Goal: Transaction & Acquisition: Obtain resource

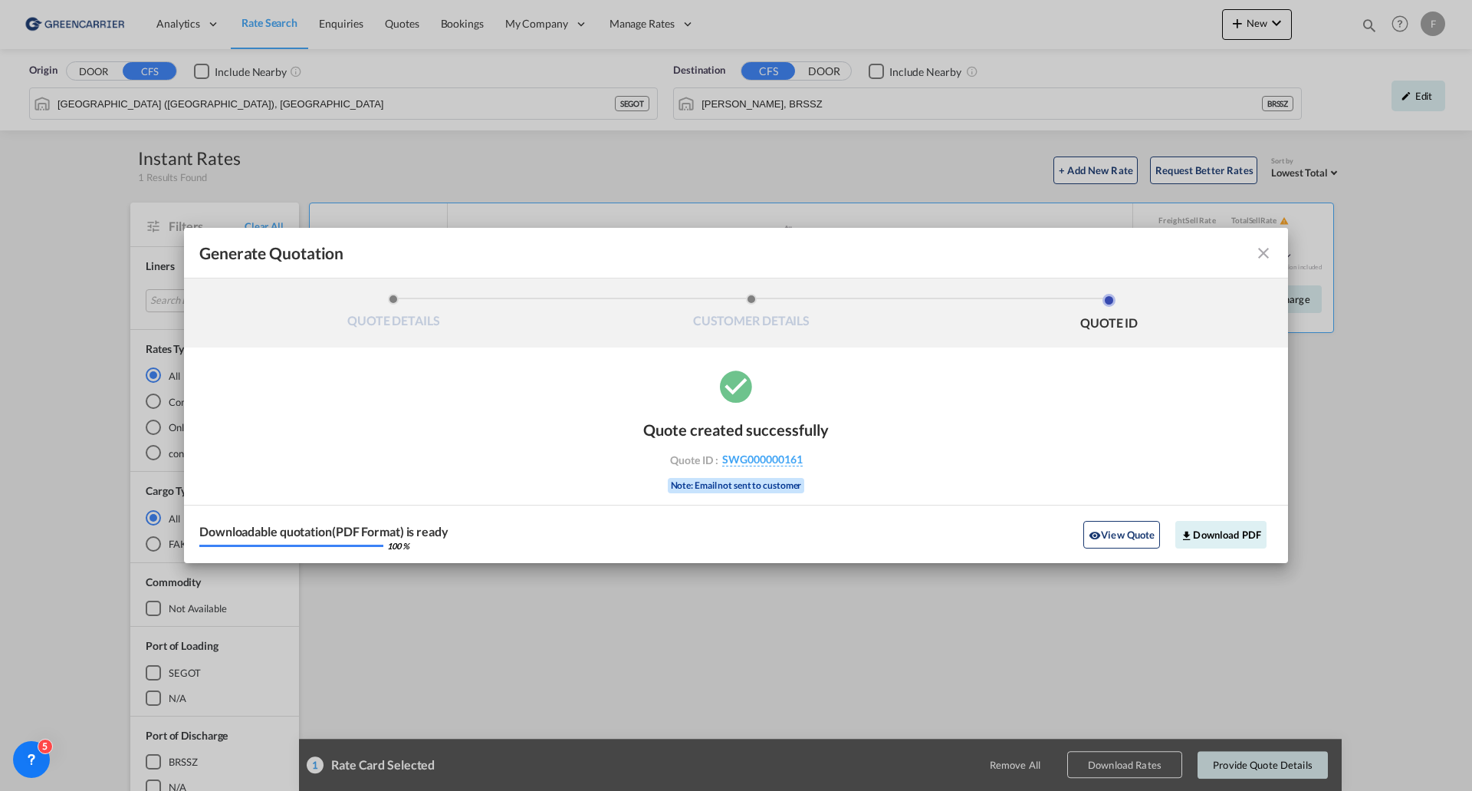
click at [1259, 255] on md-icon "icon-close fg-AAA8AD cursor m-0" at bounding box center [1264, 253] width 18 height 18
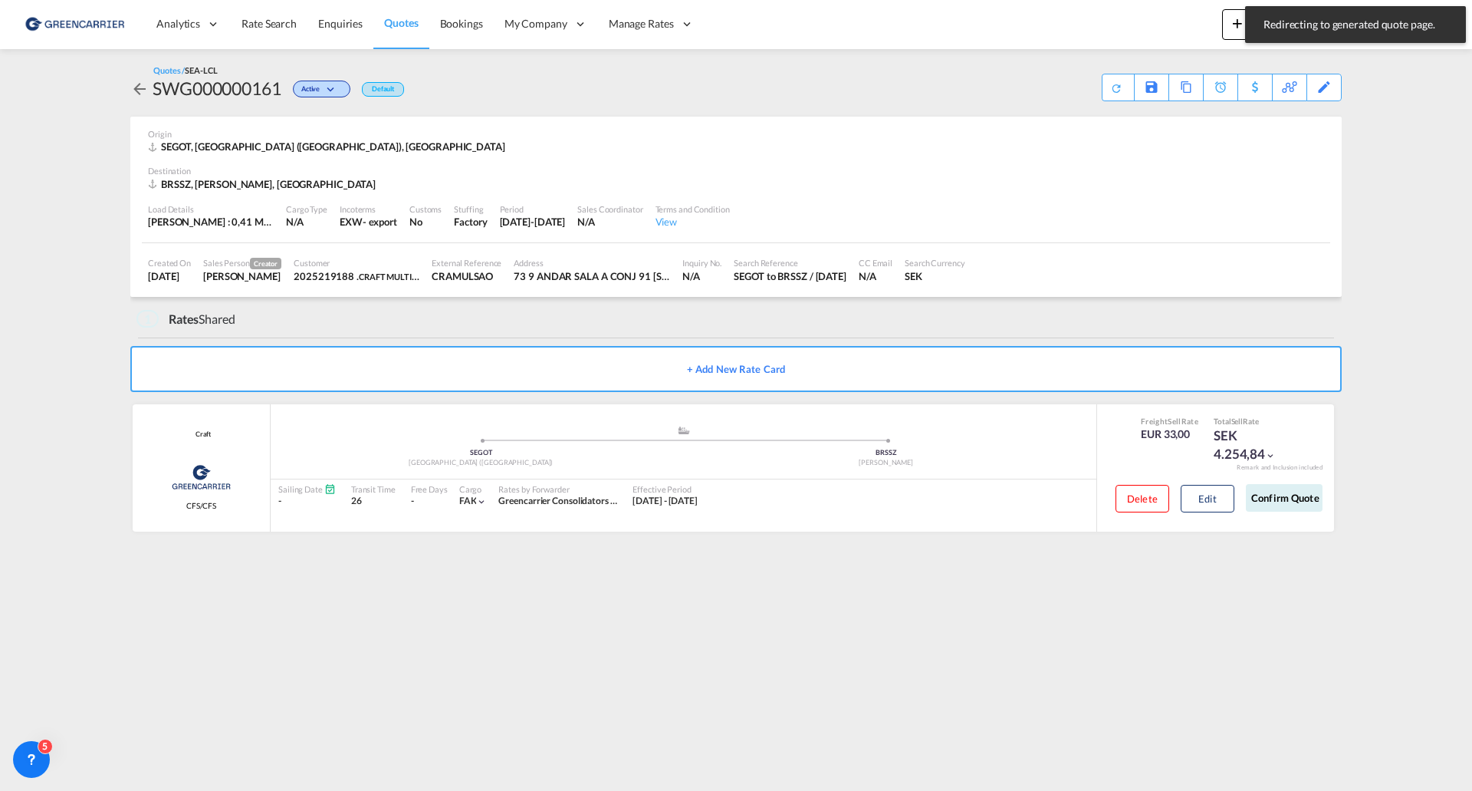
click at [265, 21] on span "Rate Search" at bounding box center [269, 23] width 55 height 13
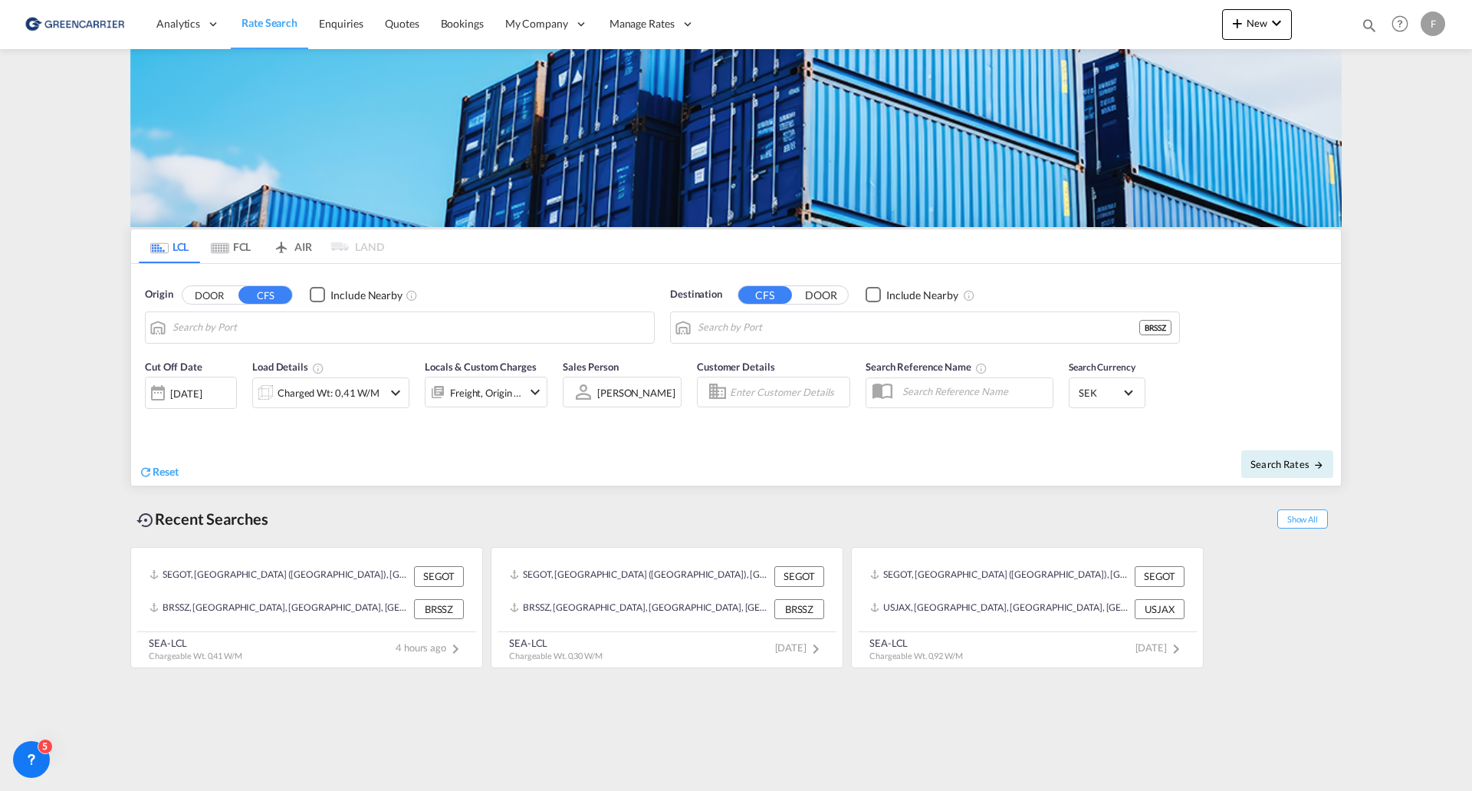
type input "[GEOGRAPHIC_DATA] ([GEOGRAPHIC_DATA]), [GEOGRAPHIC_DATA]"
type input "[PERSON_NAME], BRSSZ"
click at [306, 387] on div "Charged Wt: 0,41 W/M" at bounding box center [329, 392] width 102 height 21
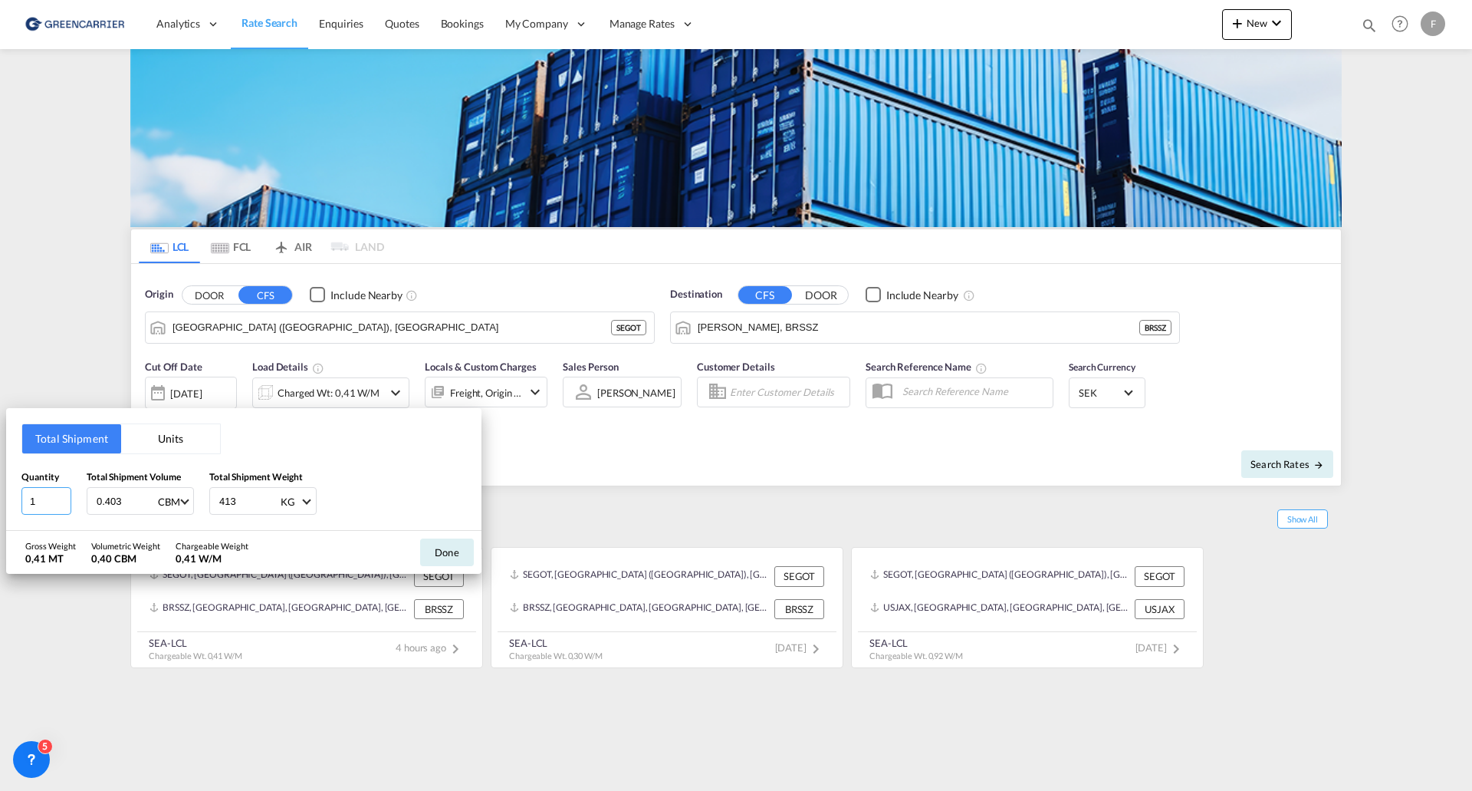
drag, startPoint x: 38, startPoint y: 505, endPoint x: -146, endPoint y: 490, distance: 184.7
click at [0, 490] on html "Analytics Reports Dashboard Rate Search Enquiries Quotes" at bounding box center [736, 395] width 1472 height 791
type input "3"
type input "1"
type input "4.896"
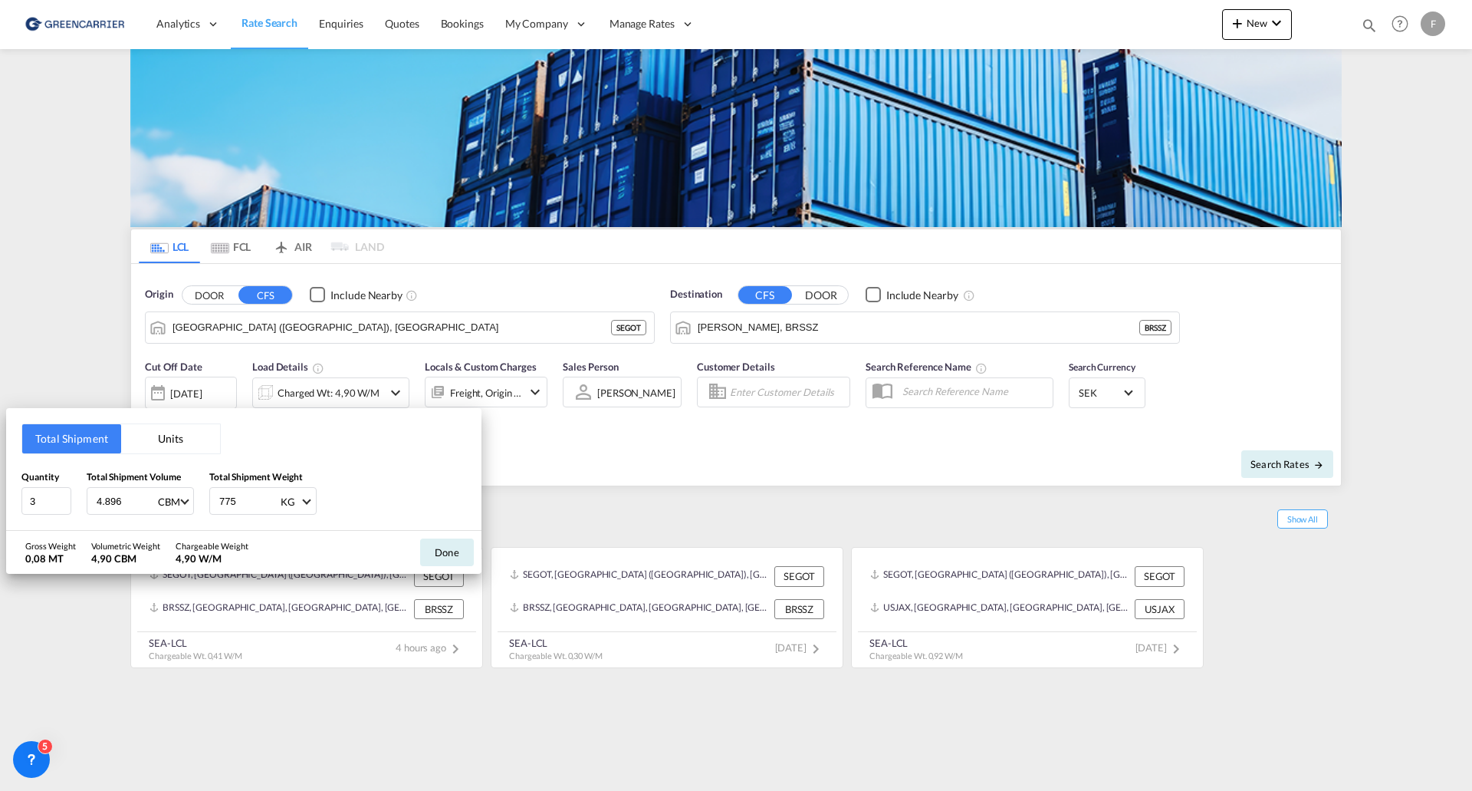
type input "775"
click at [439, 548] on button "Done" at bounding box center [447, 552] width 54 height 28
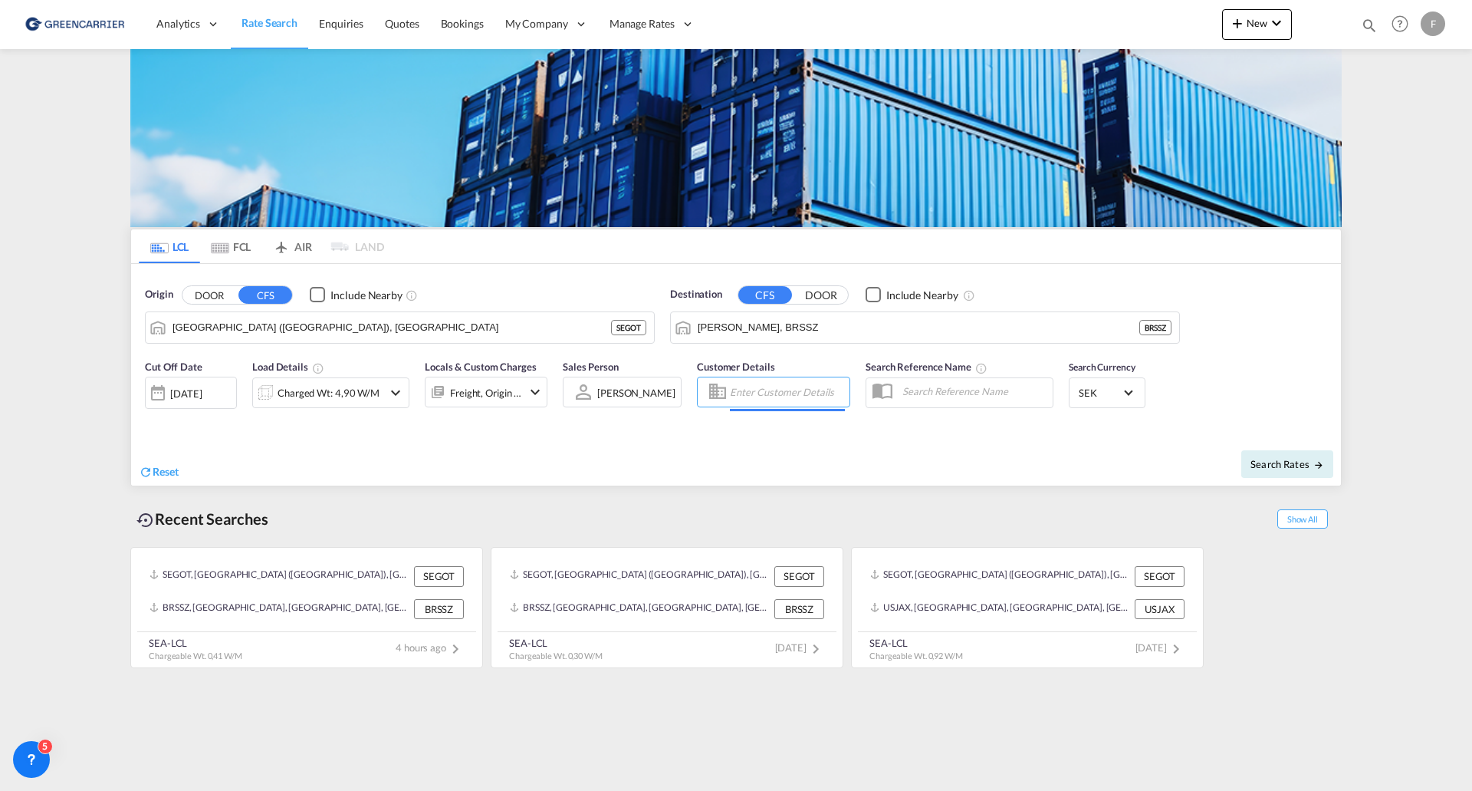
click at [804, 398] on input "Enter Customer Details" at bounding box center [787, 391] width 115 height 23
click at [798, 428] on div "2025219188 . shared@ craft .com | CRAFT MULTIMODAL LTDA | CRAMULSAO" at bounding box center [867, 436] width 291 height 51
type input "CRAFT MULTIMODAL LTDA, 2025219188 ., [EMAIL_ADDRESS][DOMAIN_NAME]"
click at [1287, 453] on button "Search Rates" at bounding box center [1288, 464] width 92 height 28
type input "SEGOT to BRSSZ / [DATE]"
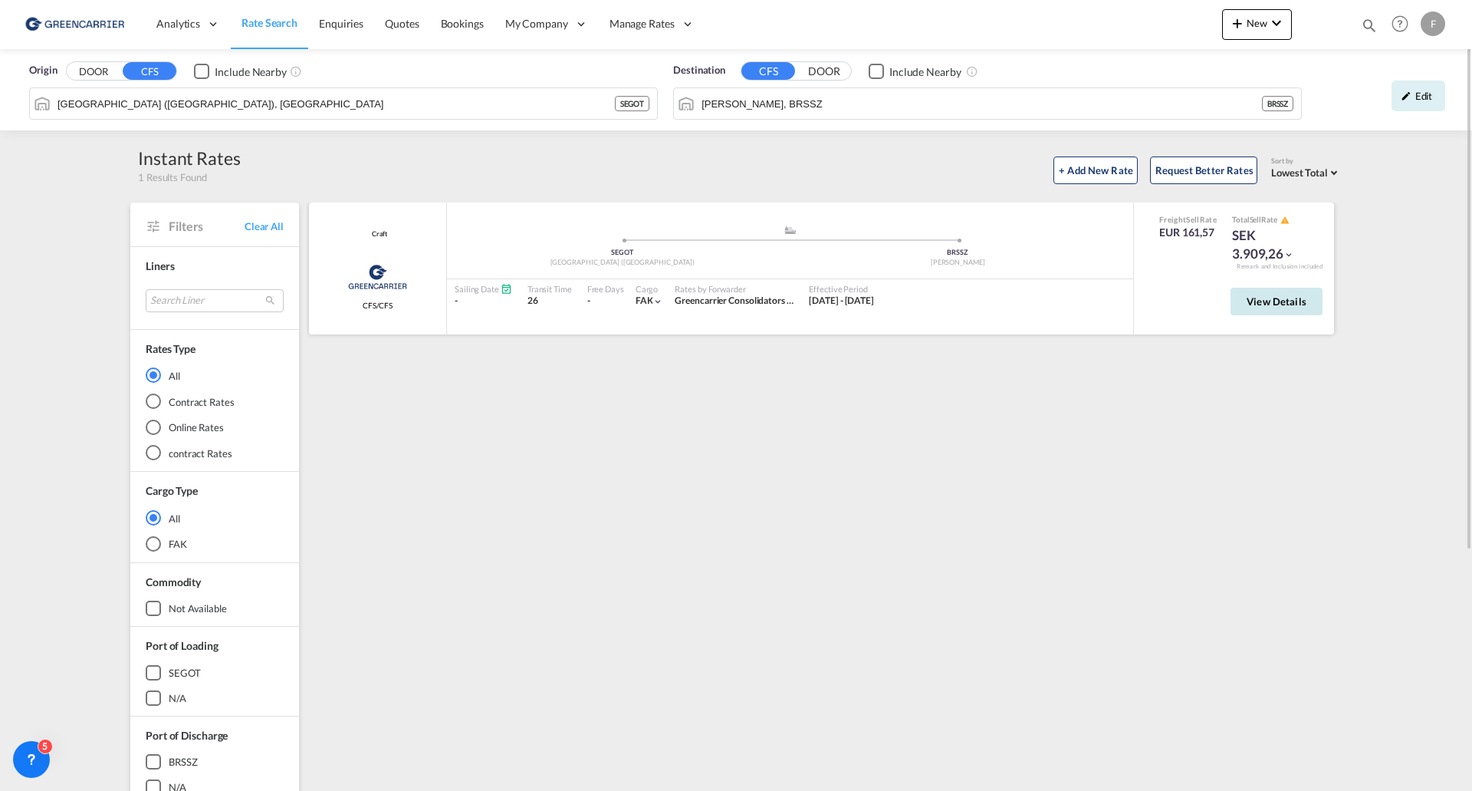
click at [1285, 304] on span "View Details" at bounding box center [1277, 301] width 60 height 12
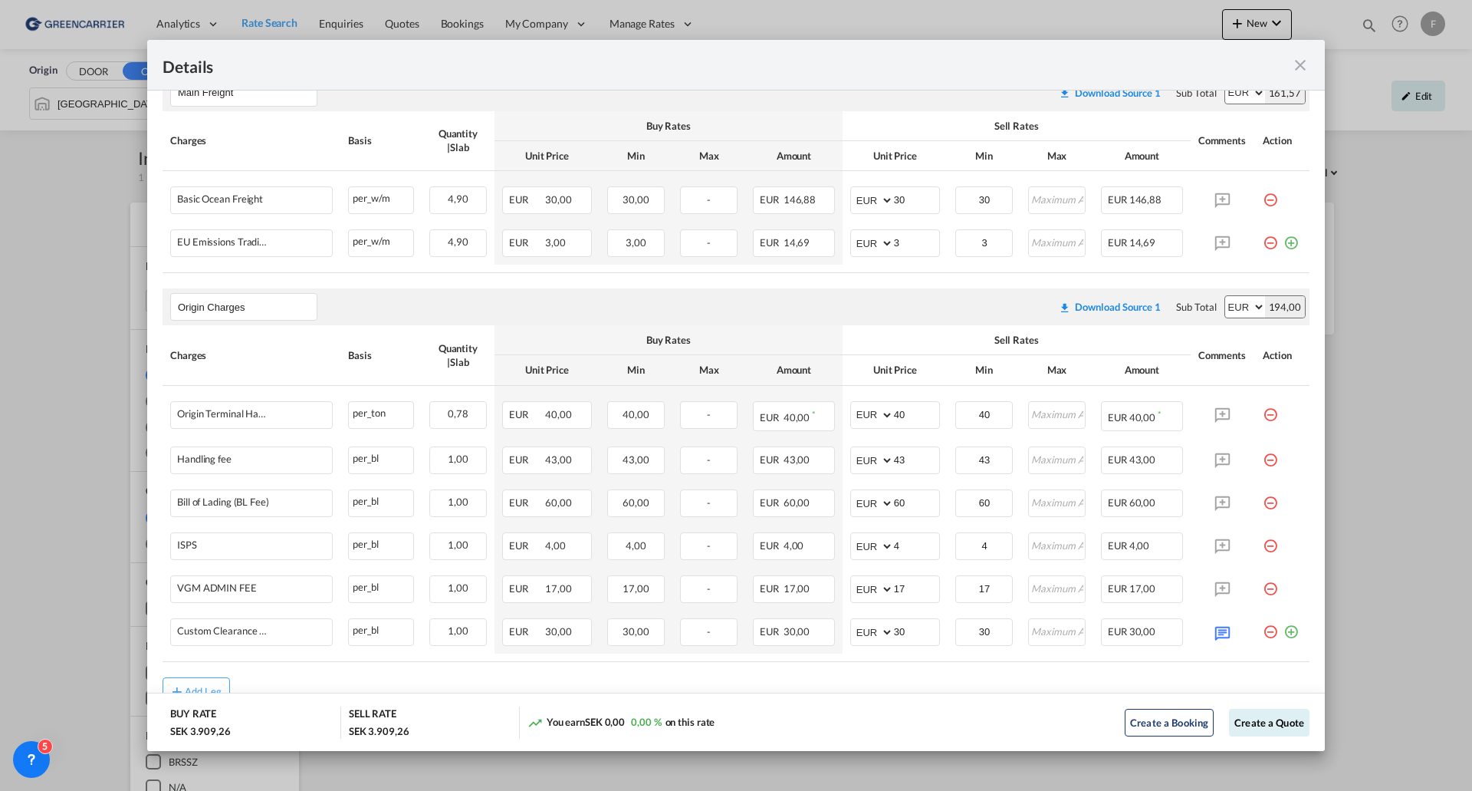
scroll to position [357, 0]
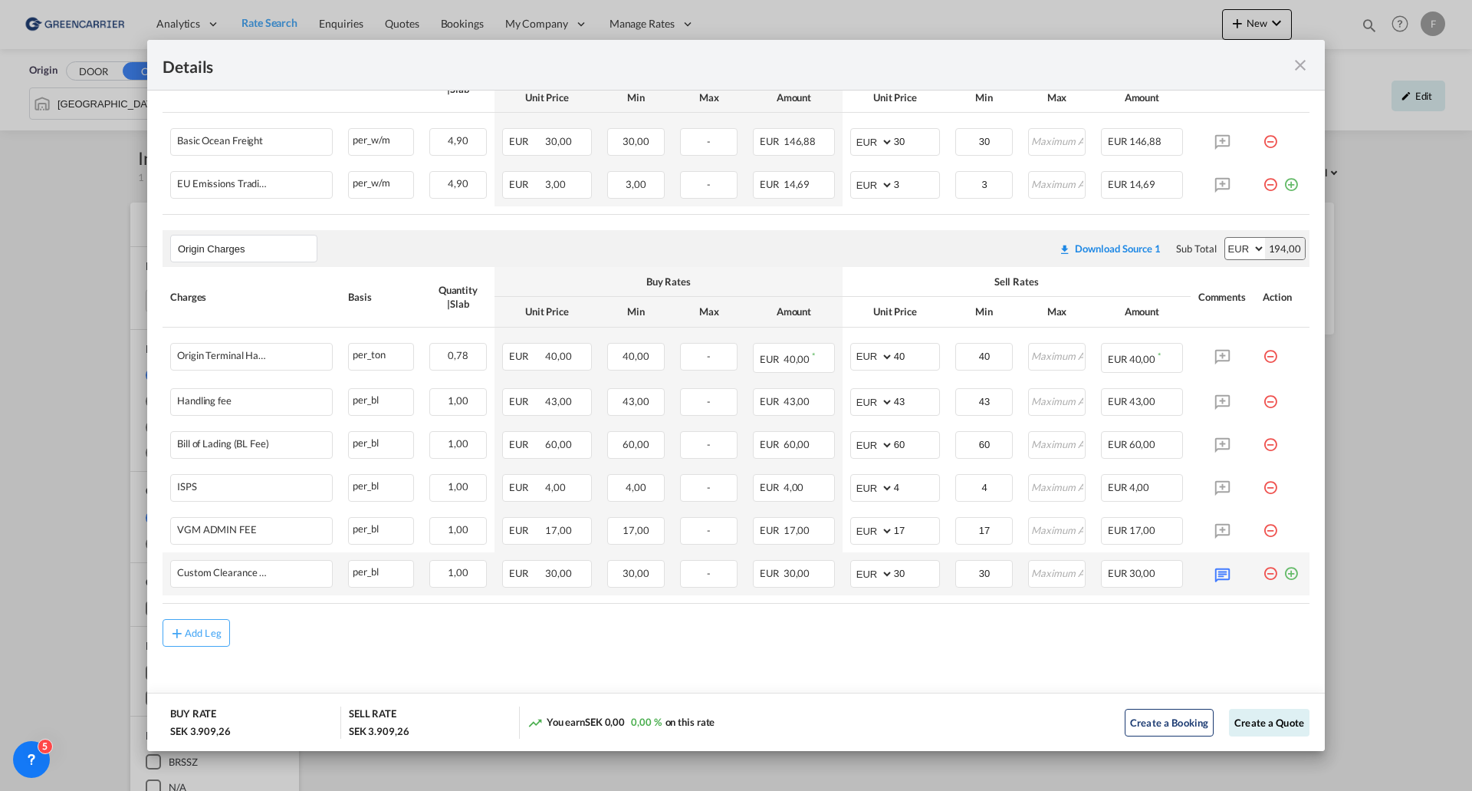
click at [1284, 575] on md-icon "icon-plus-circle-outline green-400-fg" at bounding box center [1291, 567] width 15 height 15
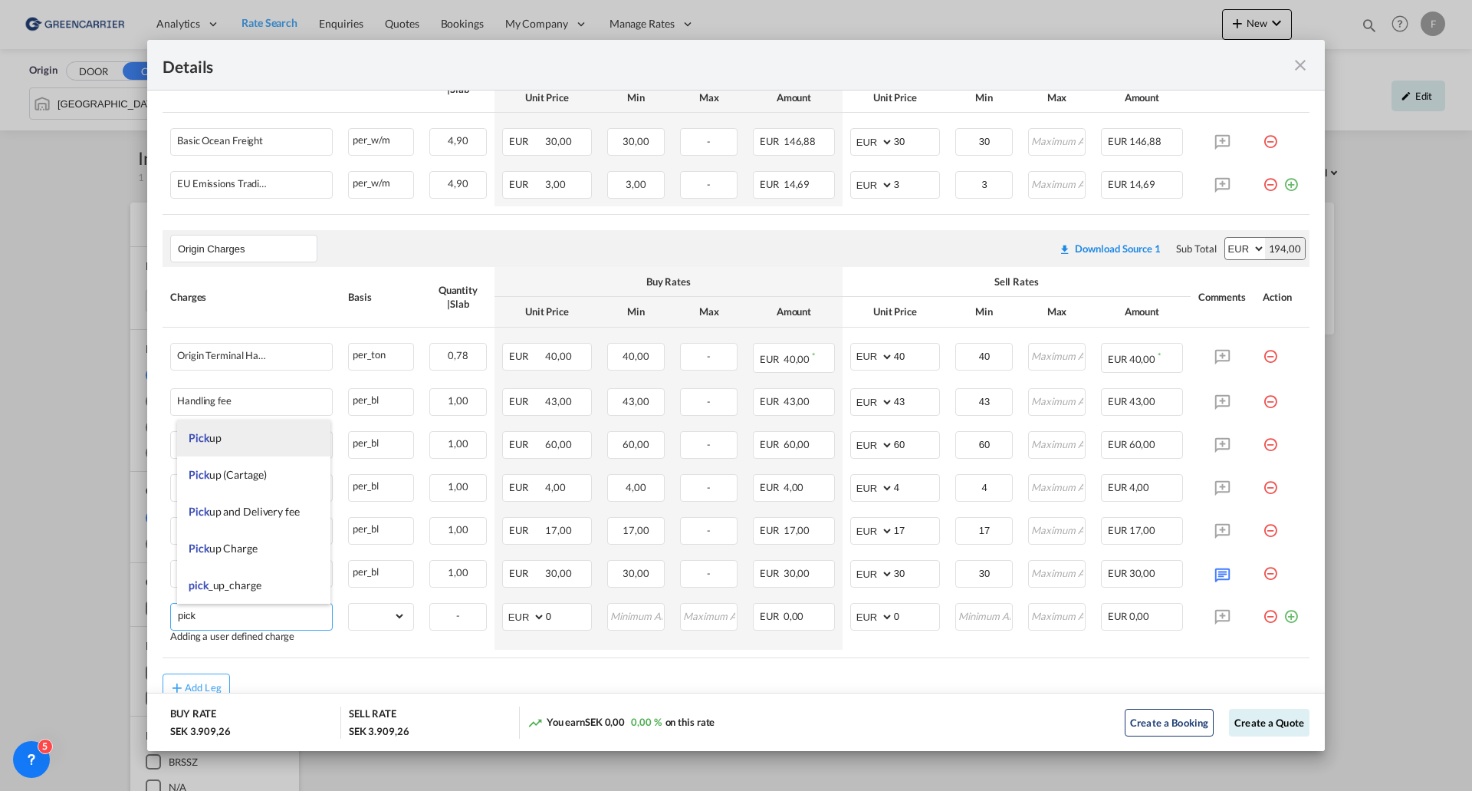
click at [248, 441] on li "Pick up" at bounding box center [253, 438] width 153 height 37
type input "Pick up"
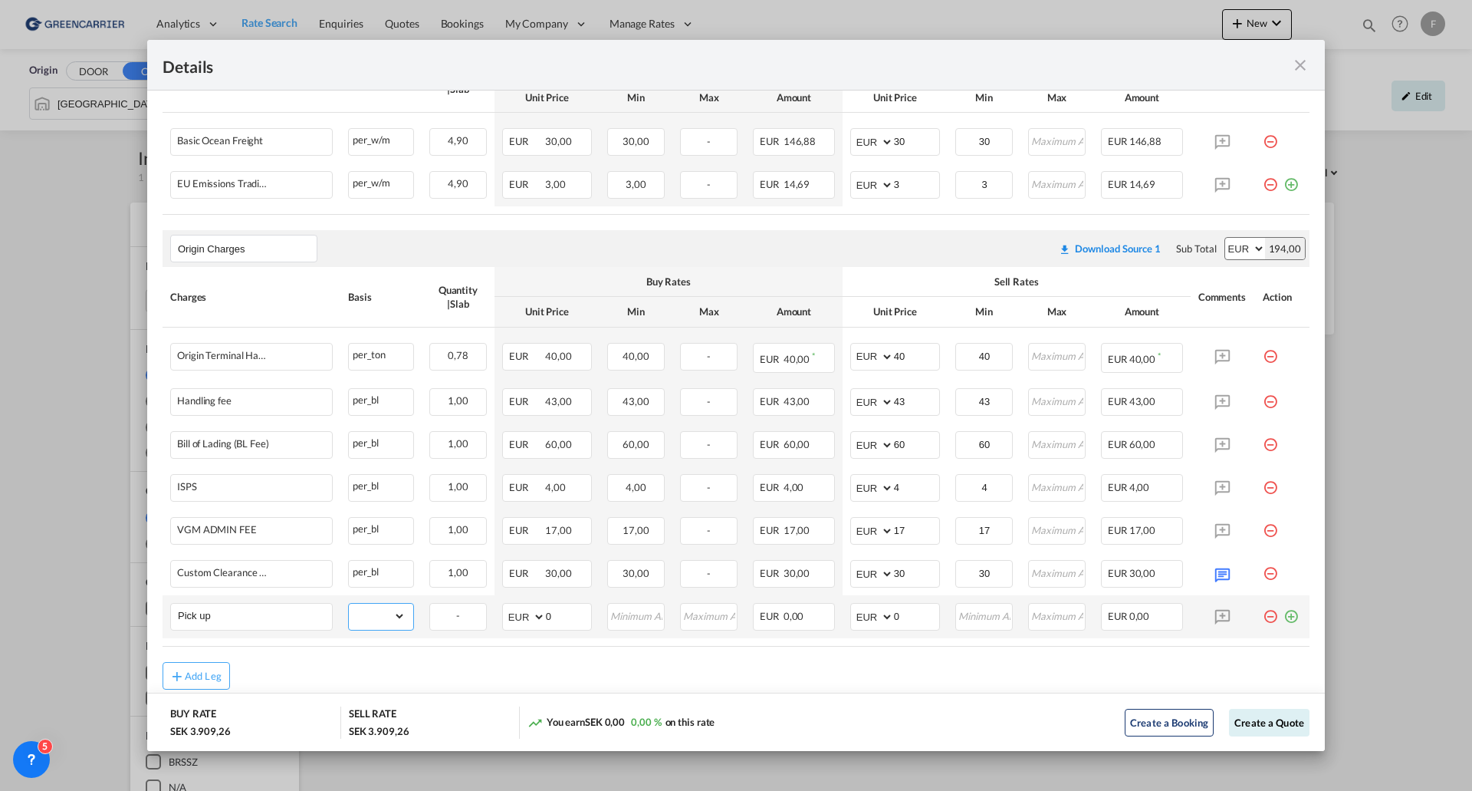
click at [380, 618] on select "gross_weight volumetric_weight per_shipment per_bl per_km per_hawb per_kg flat …" at bounding box center [377, 616] width 57 height 25
select select "per_shipment"
click at [349, 604] on select "gross_weight volumetric_weight per_shipment per_bl per_km per_hawb per_kg flat …" at bounding box center [377, 616] width 57 height 25
click at [909, 620] on input "0" at bounding box center [916, 615] width 45 height 23
drag, startPoint x: 913, startPoint y: 617, endPoint x: 767, endPoint y: 614, distance: 145.7
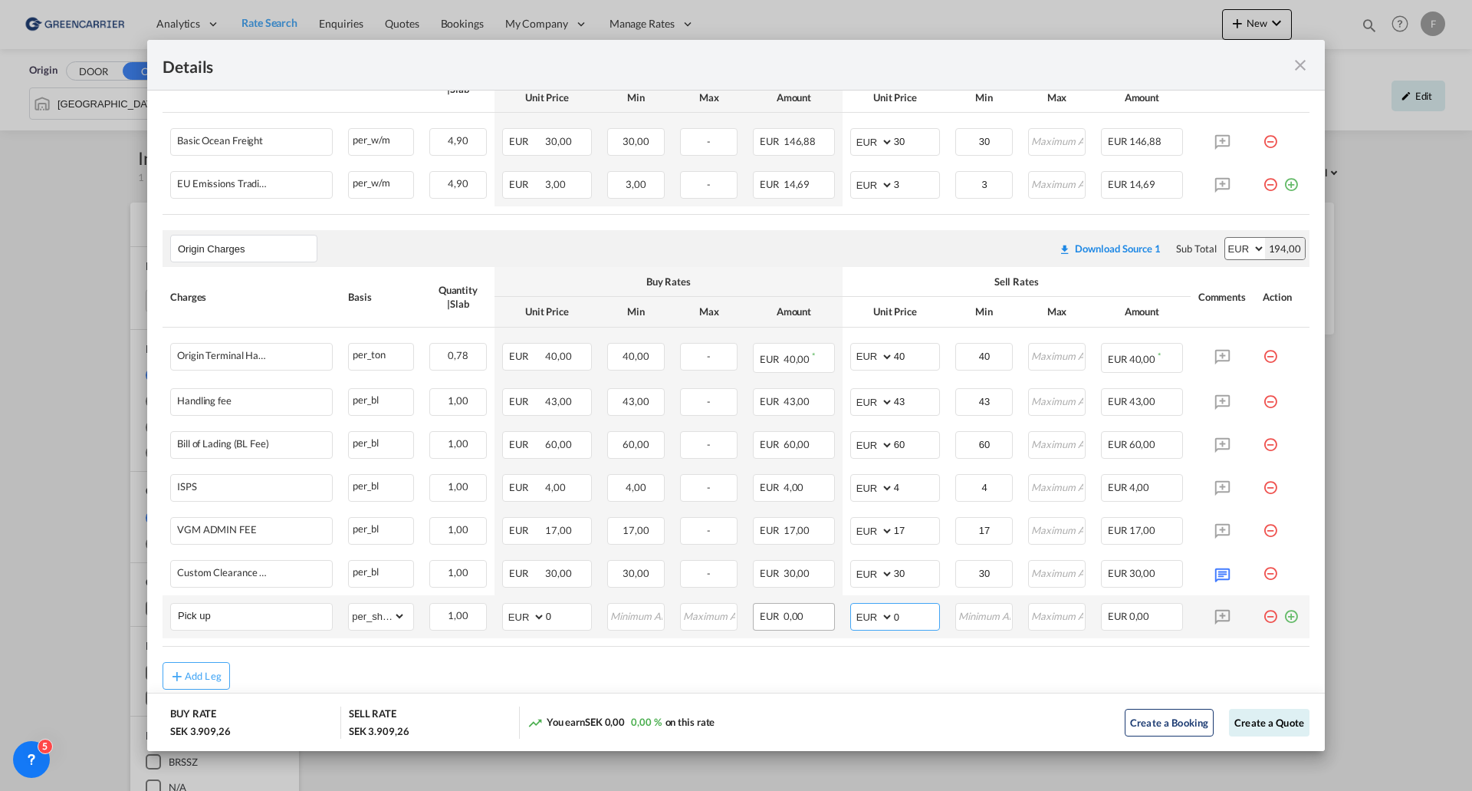
click at [773, 614] on tr "Pick up Please Enter Already Exists gross_weight volumetric_weight per_shipment…" at bounding box center [736, 616] width 1147 height 43
type input "165"
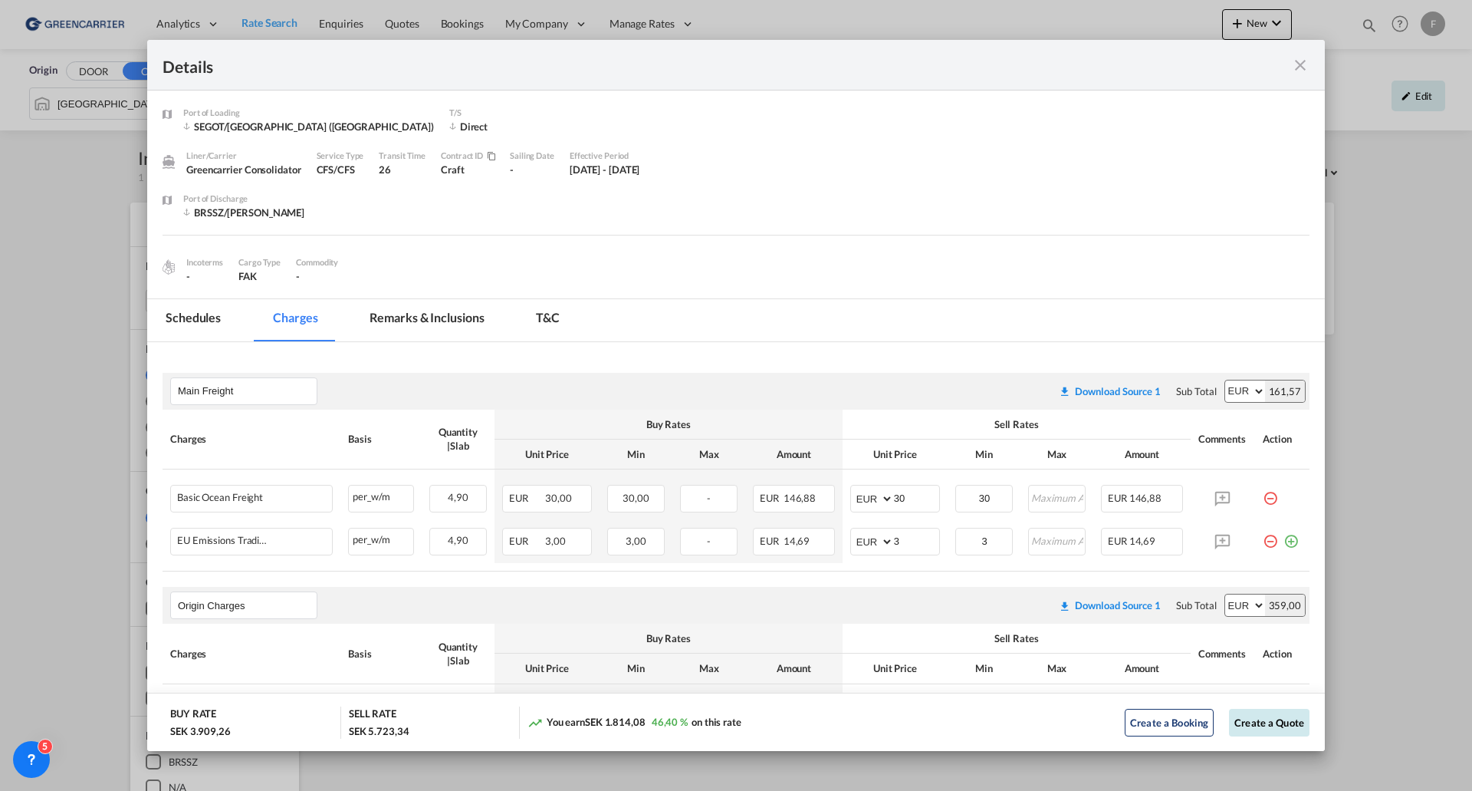
click at [1259, 724] on button "Create a Quote" at bounding box center [1269, 723] width 81 height 28
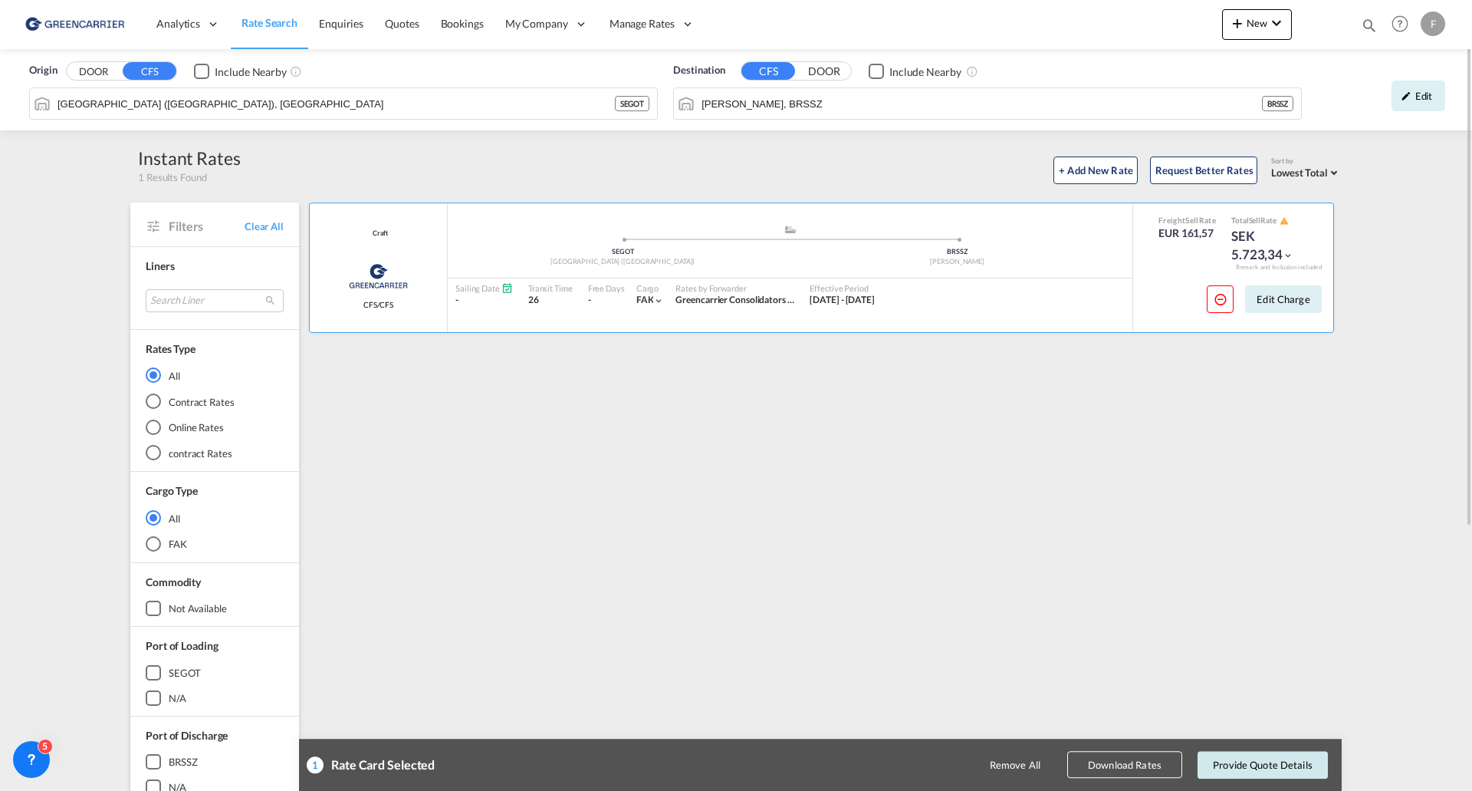
click at [1245, 768] on button "Provide Quote Details" at bounding box center [1263, 765] width 130 height 28
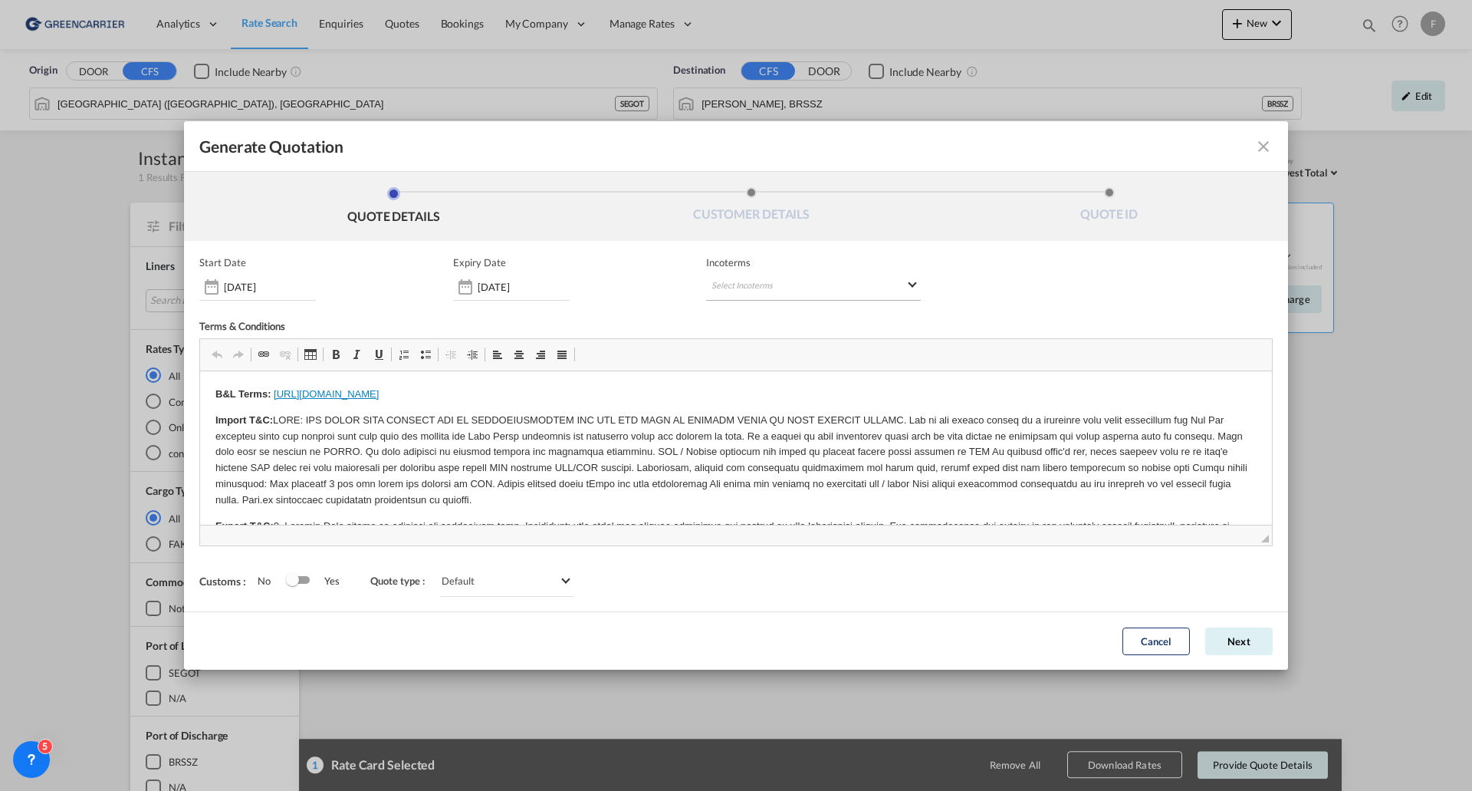
click at [726, 288] on md-select "Select Incoterms EXW - import Ex Works CIF - import Cost,Insurance and Freight …" at bounding box center [813, 287] width 215 height 28
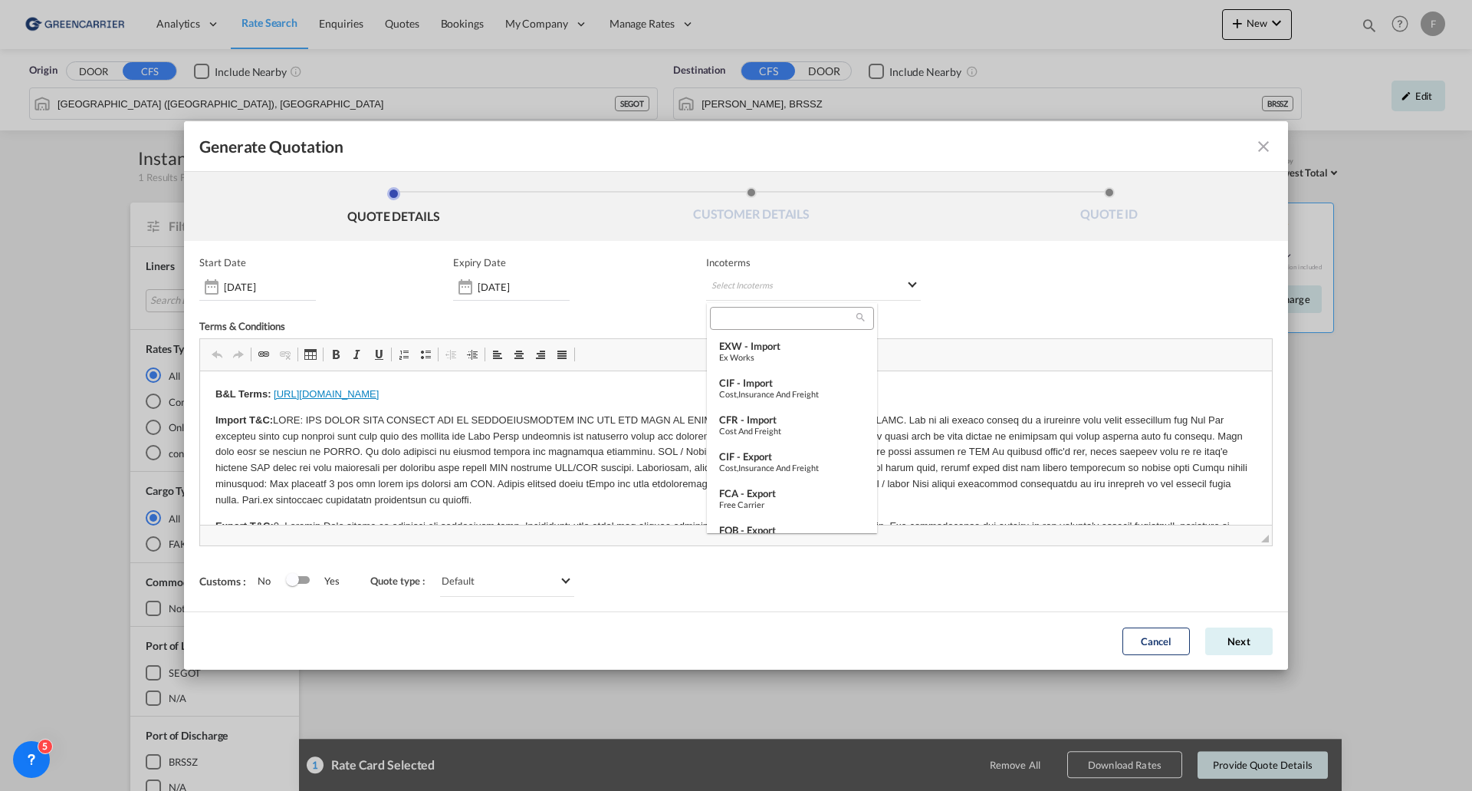
type md-option "[object Object]"
click at [749, 319] on input "search" at bounding box center [786, 318] width 142 height 14
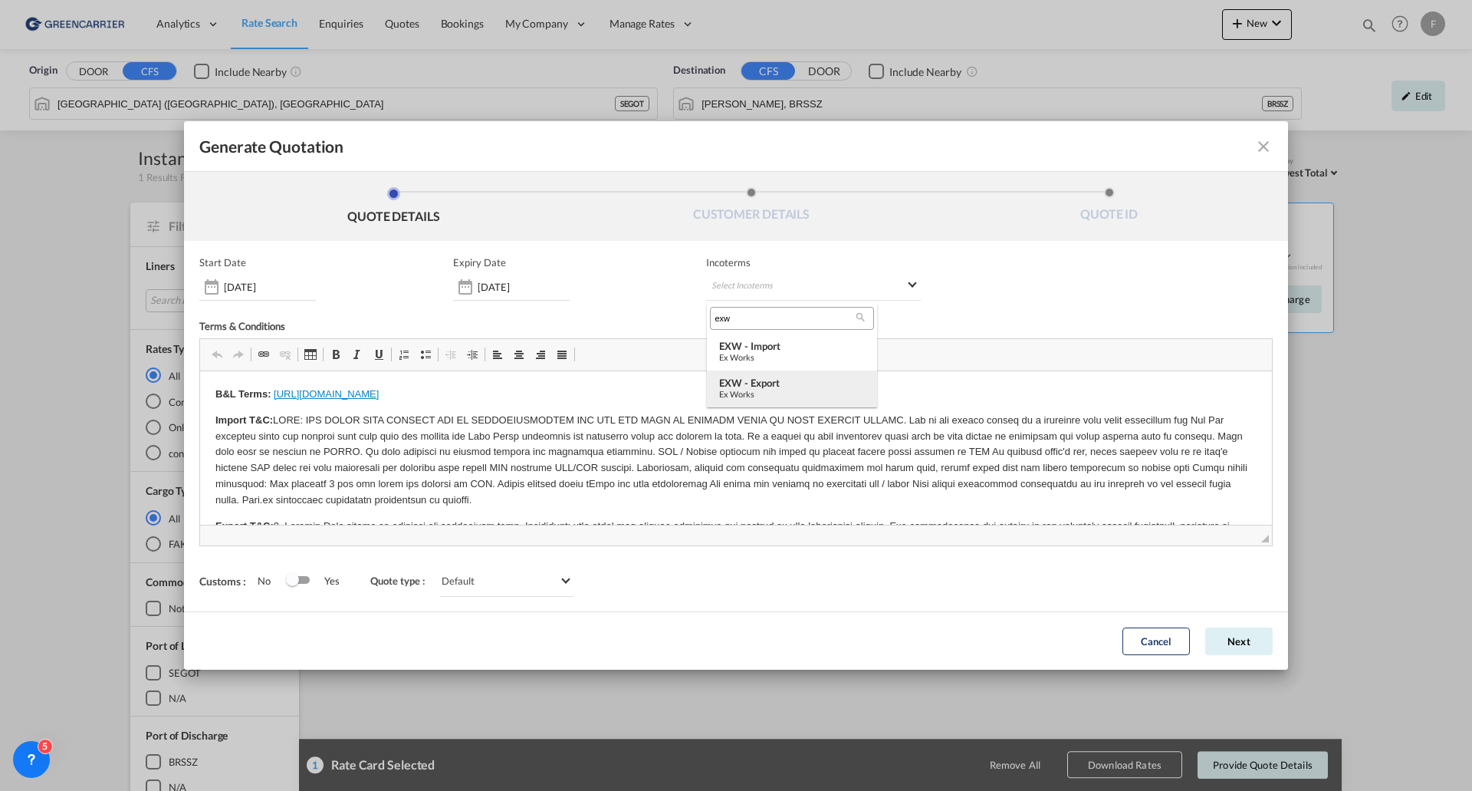
type input "exw"
click at [778, 385] on div "EXW - export" at bounding box center [792, 383] width 146 height 12
click at [1248, 649] on button "Next" at bounding box center [1239, 641] width 67 height 28
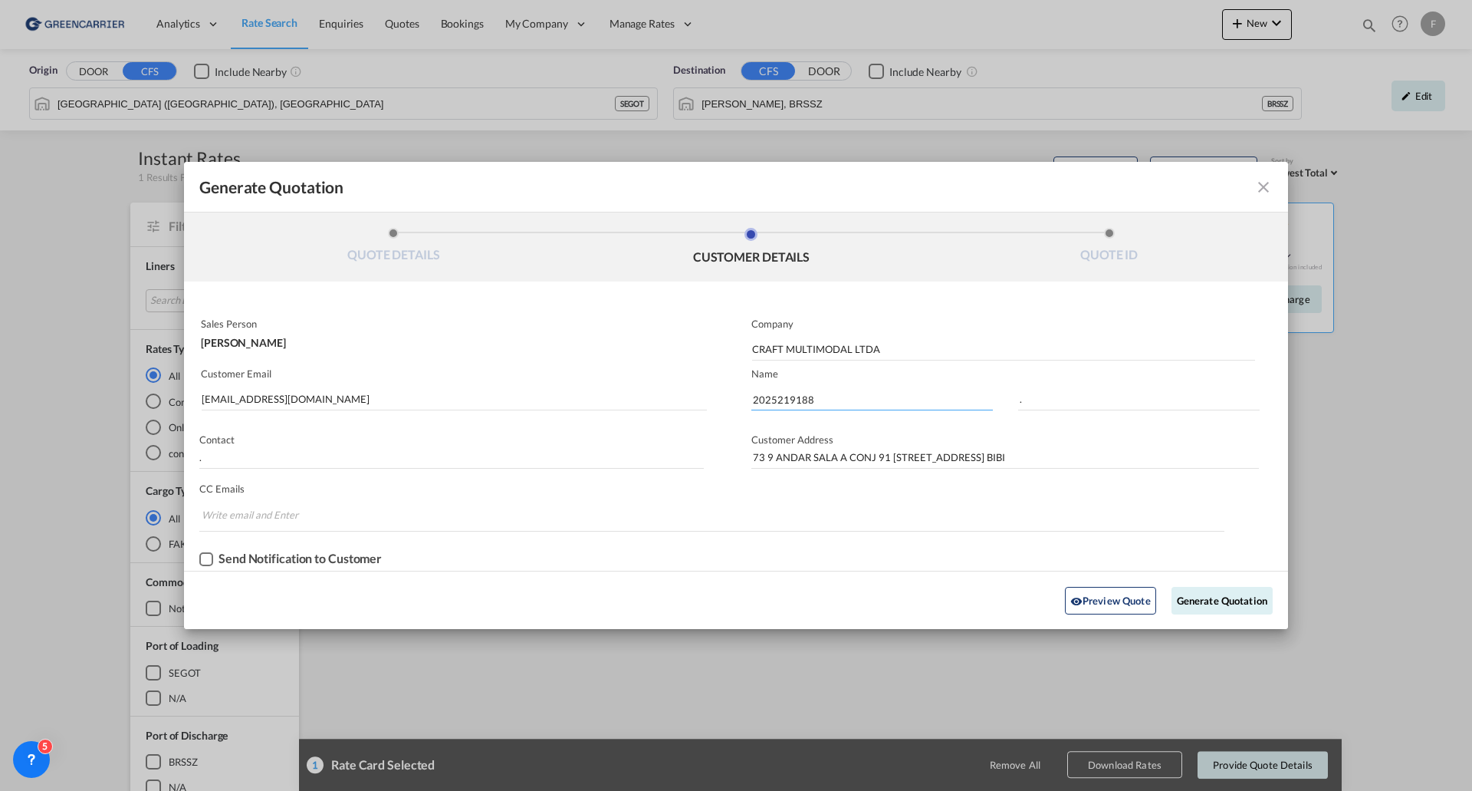
click at [793, 393] on input "2025219188" at bounding box center [873, 398] width 242 height 23
paste input "793"
type input "2025219793"
click at [1190, 597] on button "Generate Quotation" at bounding box center [1222, 601] width 101 height 28
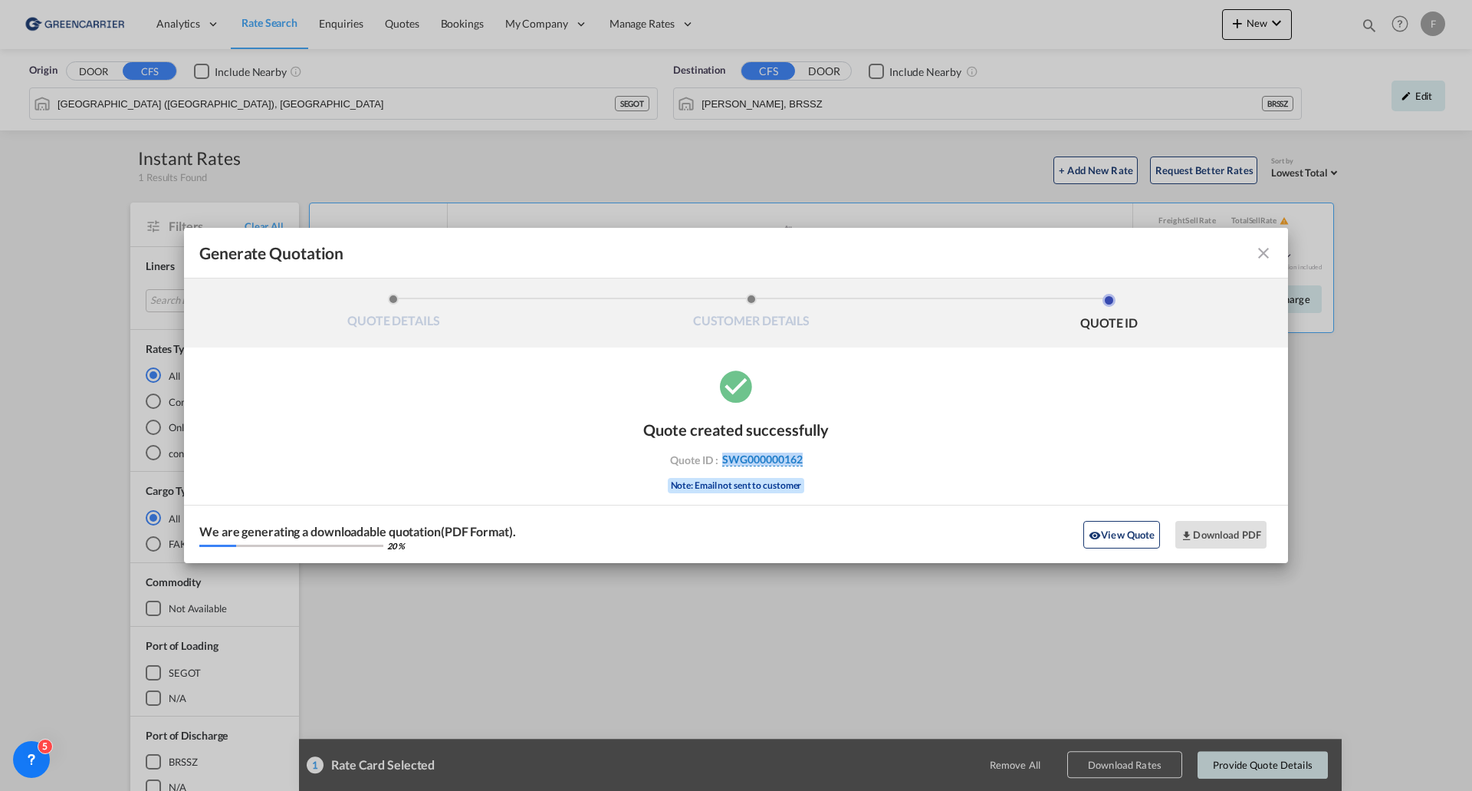
drag, startPoint x: 812, startPoint y: 457, endPoint x: 722, endPoint y: 458, distance: 89.7
click at [722, 458] on div "Quote ID : SWG000000162" at bounding box center [736, 459] width 178 height 14
copy span "SWG000000162"
drag, startPoint x: 1204, startPoint y: 463, endPoint x: 1204, endPoint y: 492, distance: 29.1
click at [1204, 463] on div "Quote created successfully Quote ID : SWG000000162 Note: Email not sent to cust…" at bounding box center [736, 465] width 1104 height 196
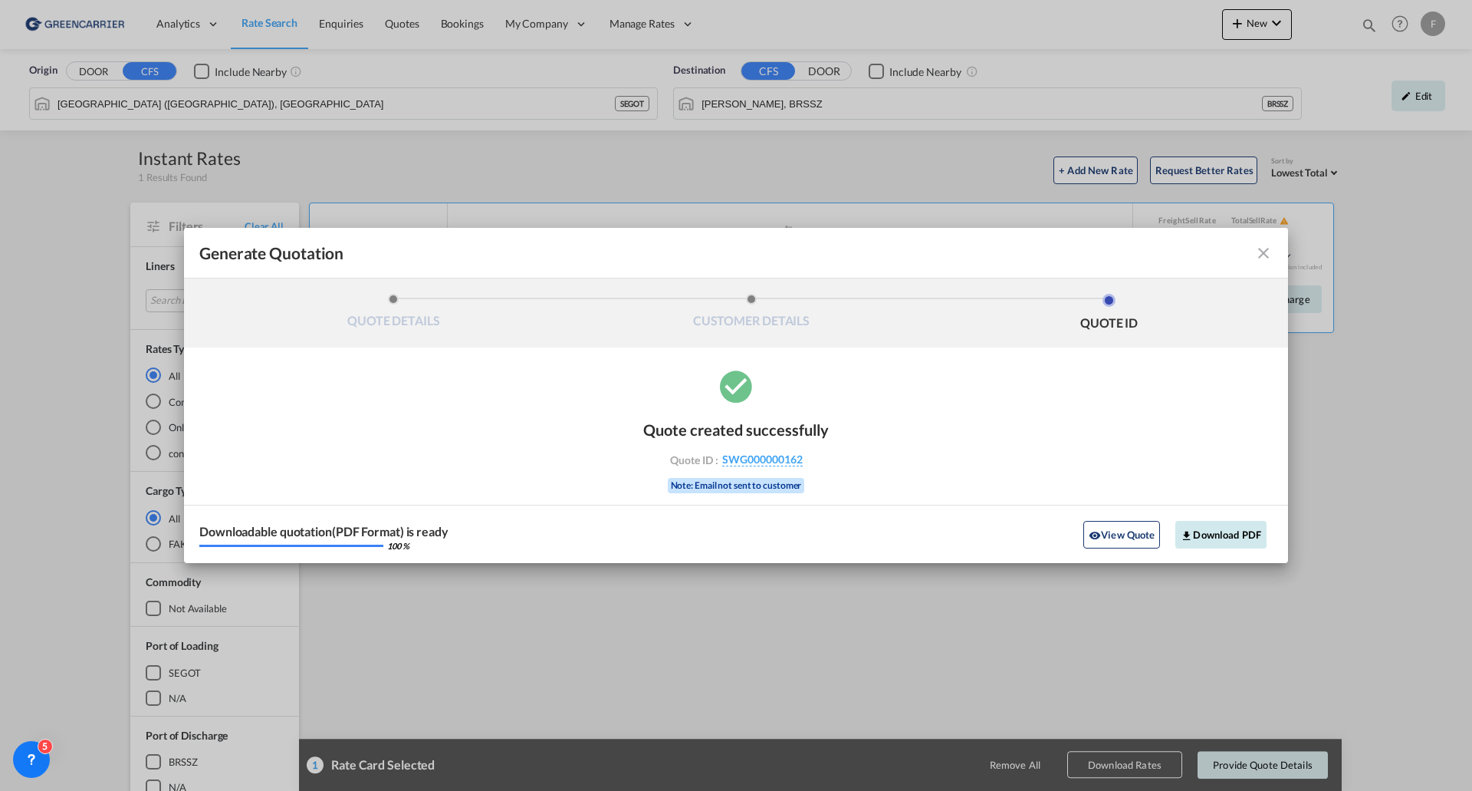
click at [1229, 538] on button "Download PDF" at bounding box center [1221, 535] width 91 height 28
click at [1264, 253] on md-icon "icon-close fg-AAA8AD cursor m-0" at bounding box center [1264, 253] width 18 height 18
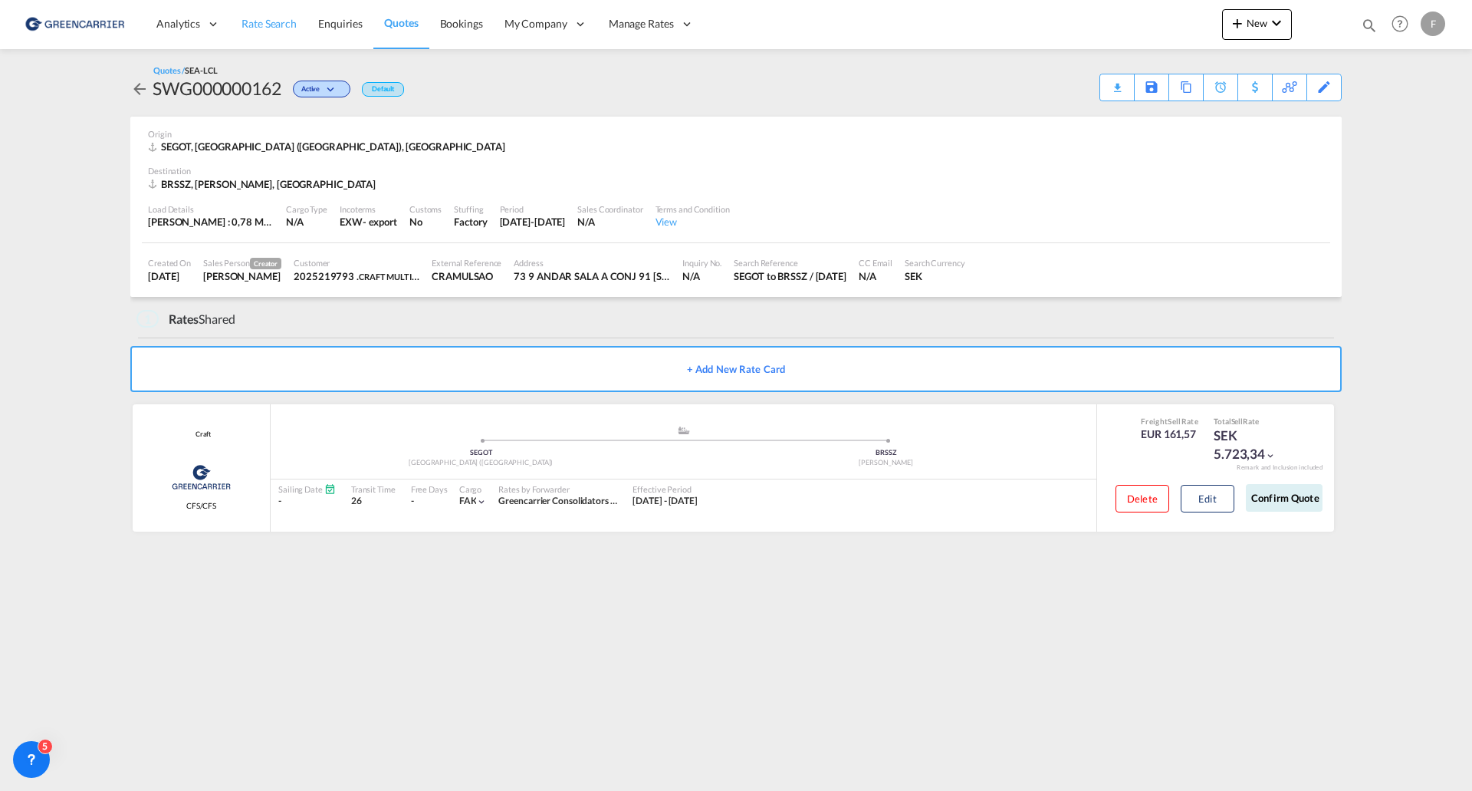
click at [258, 25] on span "Rate Search" at bounding box center [269, 23] width 55 height 13
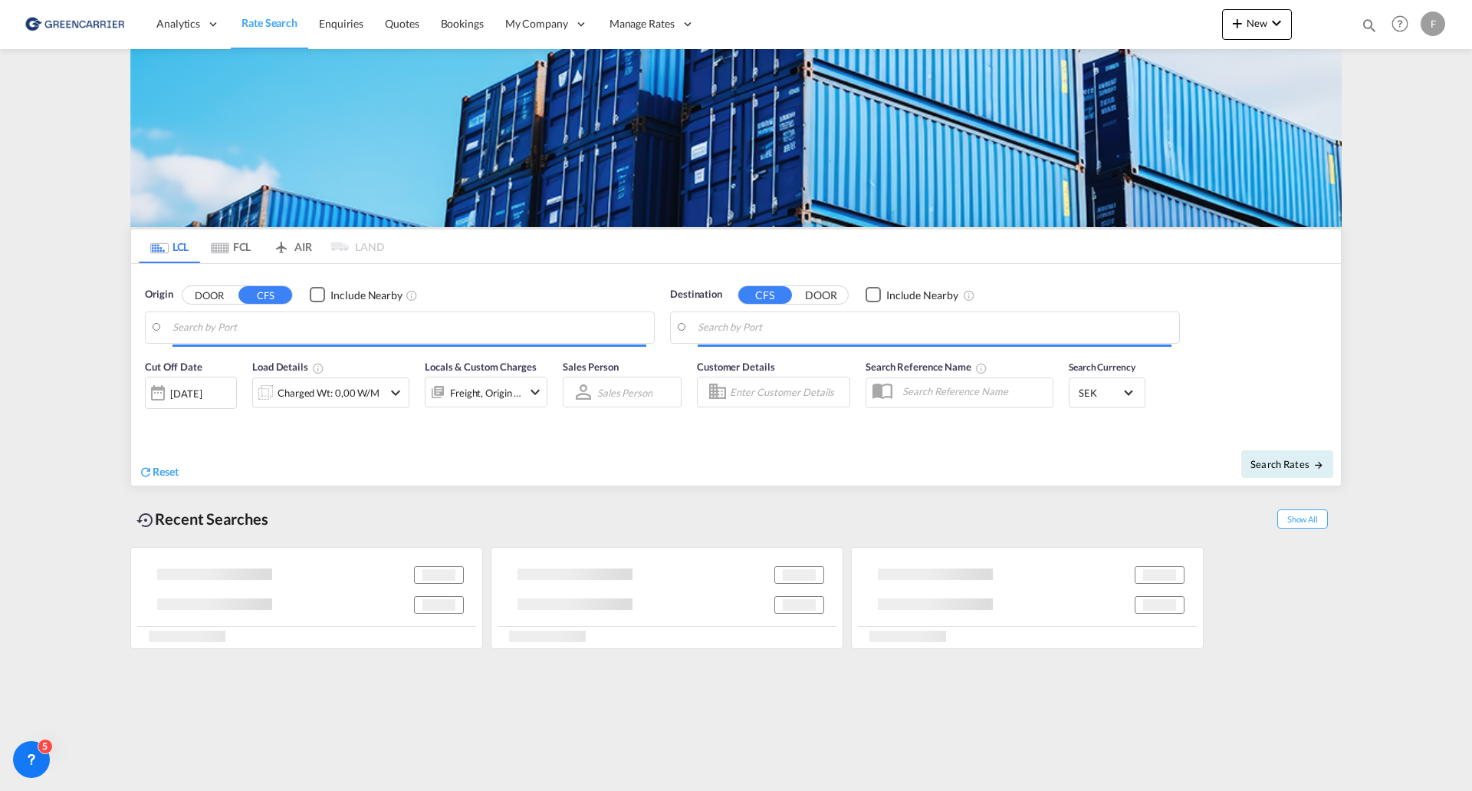
type input "[GEOGRAPHIC_DATA] ([GEOGRAPHIC_DATA]), [GEOGRAPHIC_DATA]"
type input "[PERSON_NAME], BRSSZ"
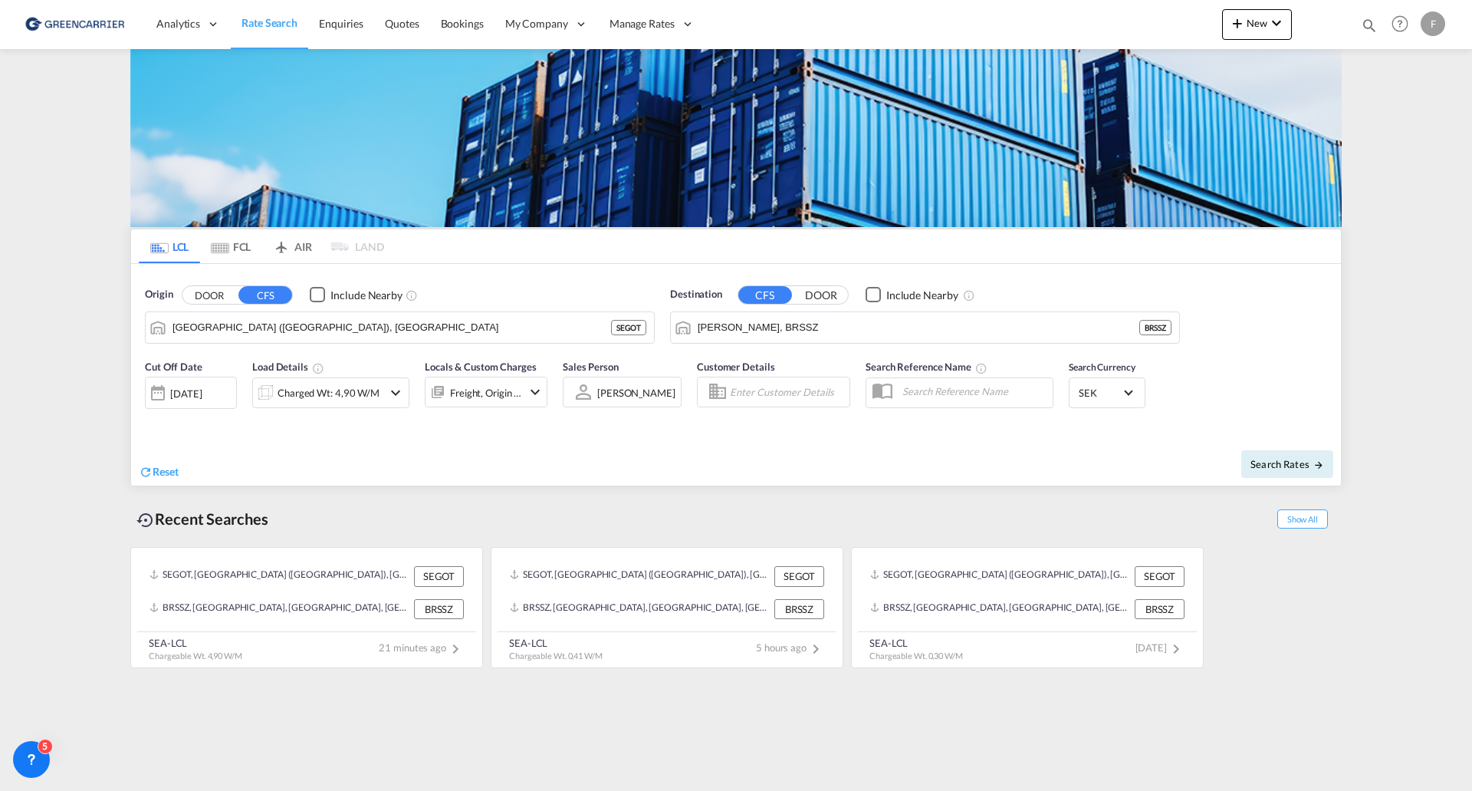
click at [225, 298] on button "DOOR" at bounding box center [210, 295] width 54 height 18
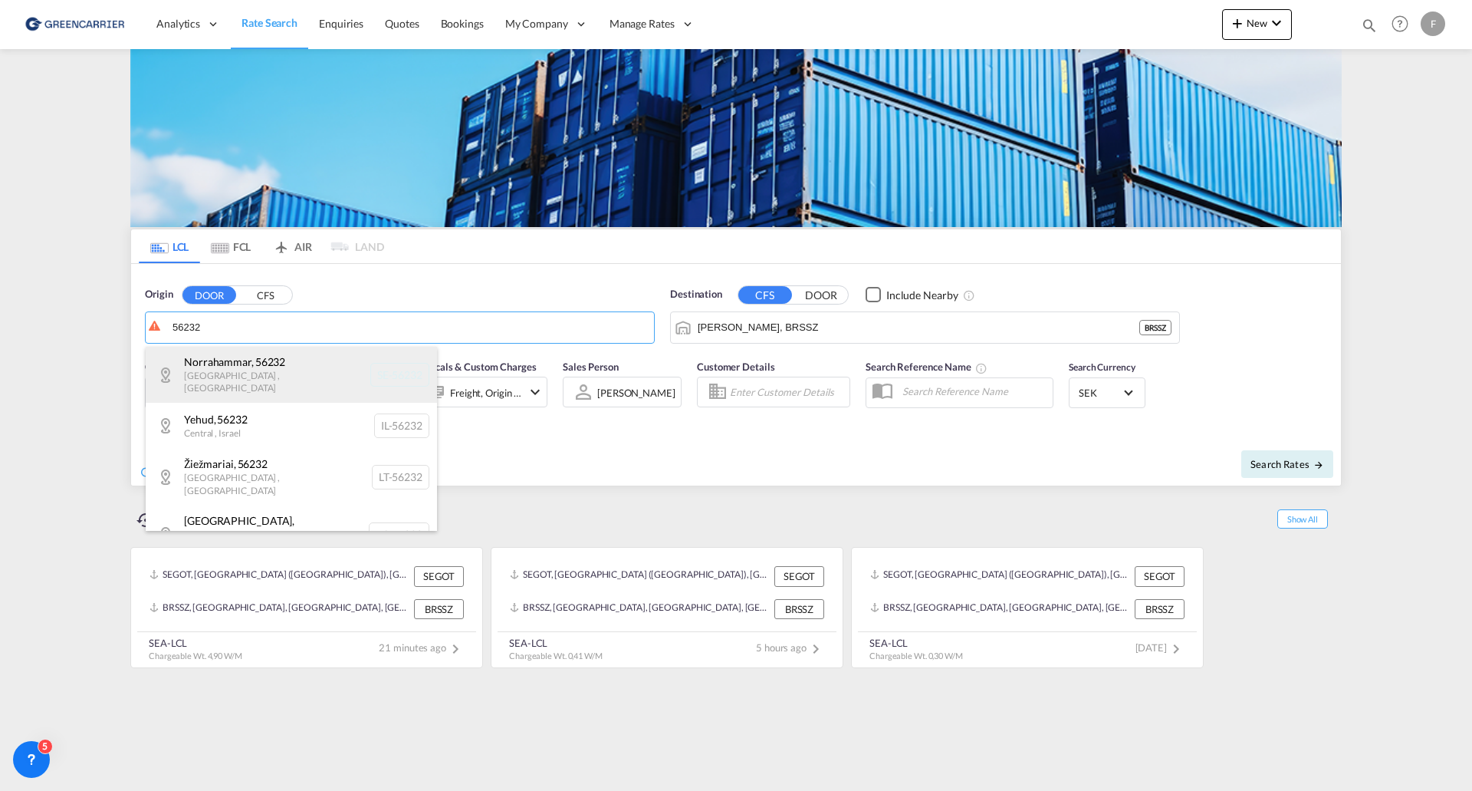
click at [210, 368] on div "[GEOGRAPHIC_DATA] , 56232 [GEOGRAPHIC_DATA] , [GEOGRAPHIC_DATA] SE-56232" at bounding box center [291, 375] width 291 height 56
type input "SE-56232, [GEOGRAPHIC_DATA], [GEOGRAPHIC_DATA]"
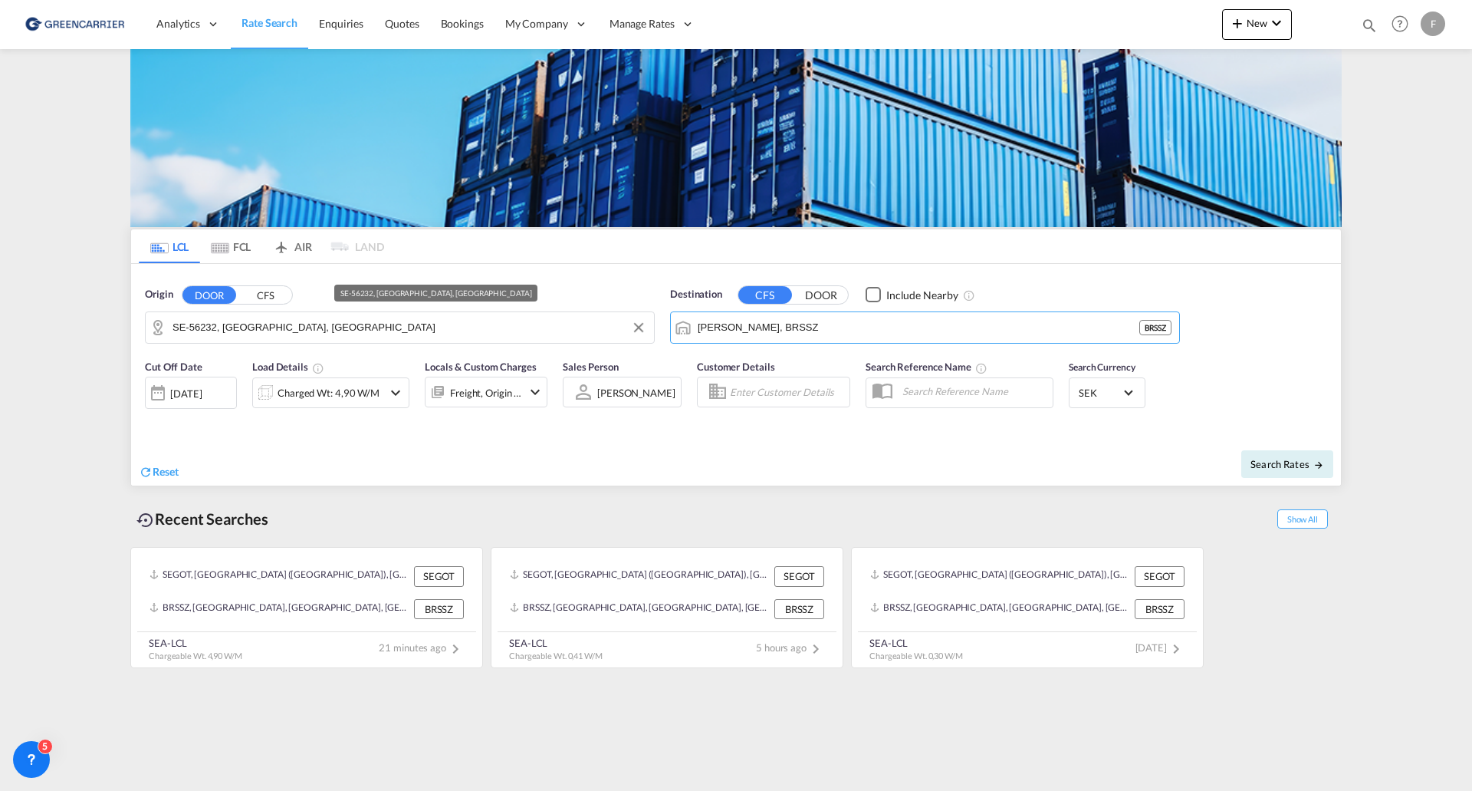
drag, startPoint x: 775, startPoint y: 332, endPoint x: 612, endPoint y: 322, distance: 162.9
click at [610, 322] on div "Origin DOOR CFS SE-56232, [GEOGRAPHIC_DATA], [GEOGRAPHIC_DATA] Destination CFS …" at bounding box center [736, 307] width 1210 height 87
drag, startPoint x: 801, startPoint y: 319, endPoint x: 627, endPoint y: 324, distance: 174.9
click at [627, 324] on div "Origin DOOR CFS SE-56232, [GEOGRAPHIC_DATA], [GEOGRAPHIC_DATA] SE - 56232 Desti…" at bounding box center [736, 307] width 1210 height 87
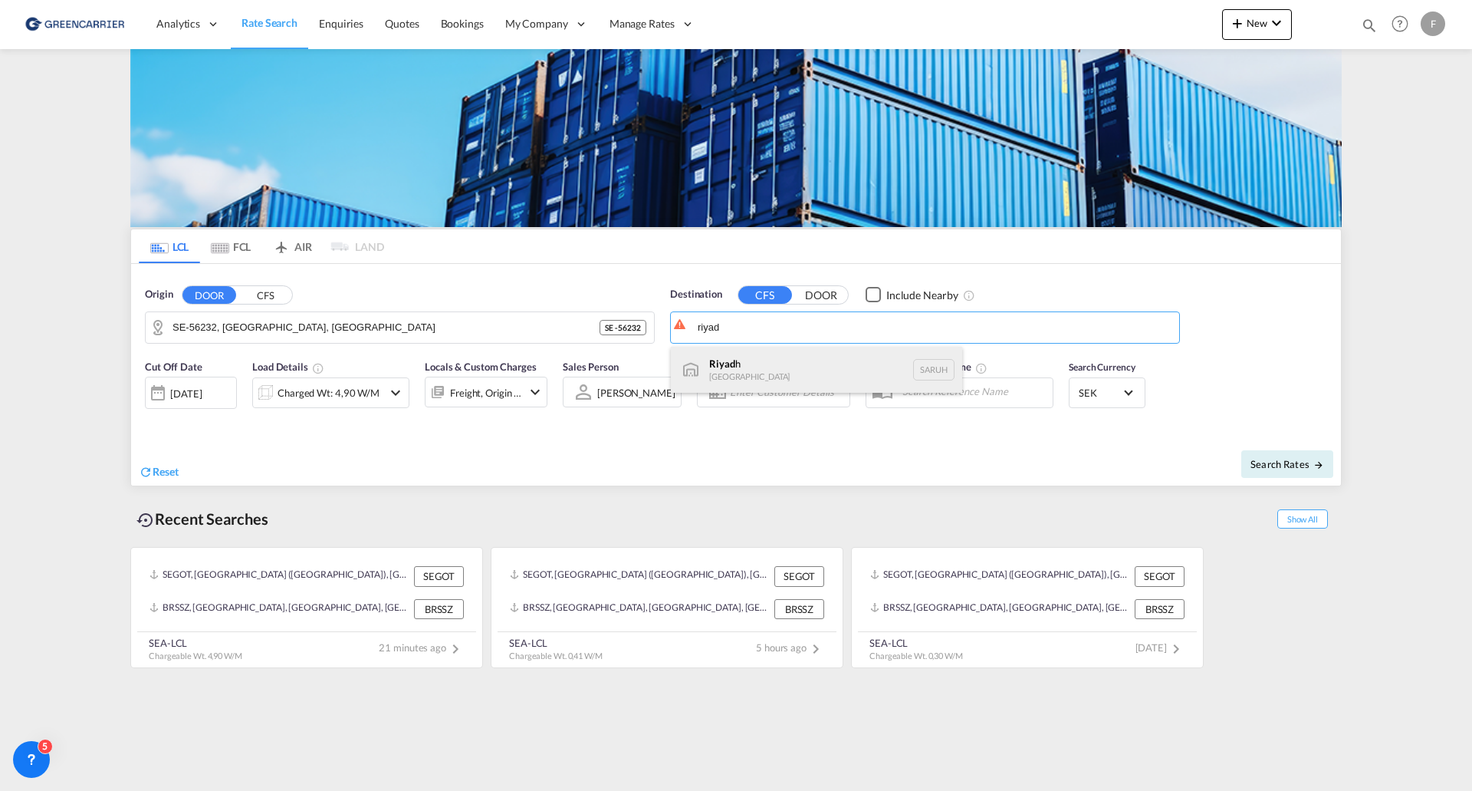
click at [754, 378] on div "Riyad h [GEOGRAPHIC_DATA] [GEOGRAPHIC_DATA]" at bounding box center [816, 370] width 291 height 46
type input "[GEOGRAPHIC_DATA], [GEOGRAPHIC_DATA]"
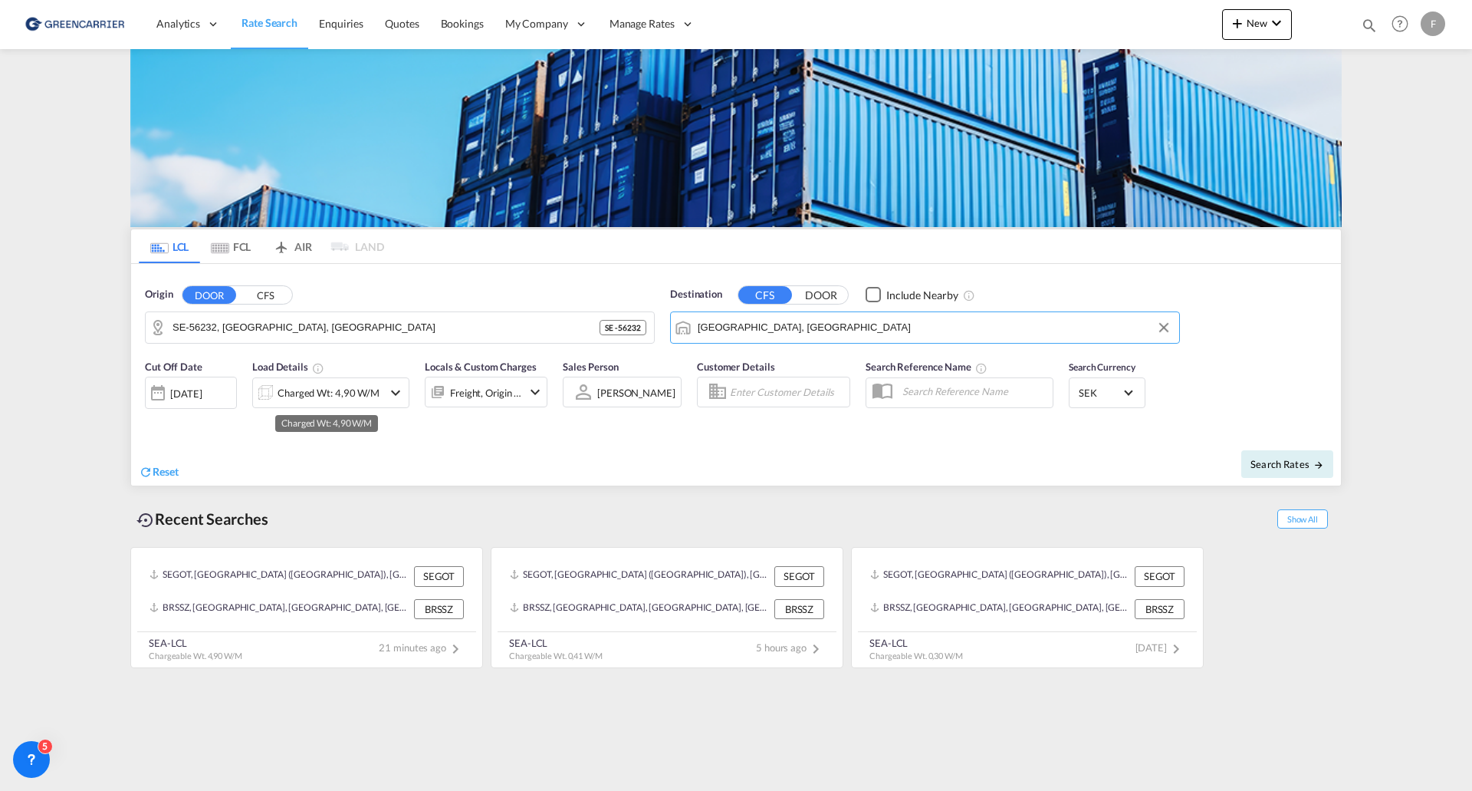
click at [306, 399] on div "Charged Wt: 4,90 W/M" at bounding box center [329, 392] width 102 height 21
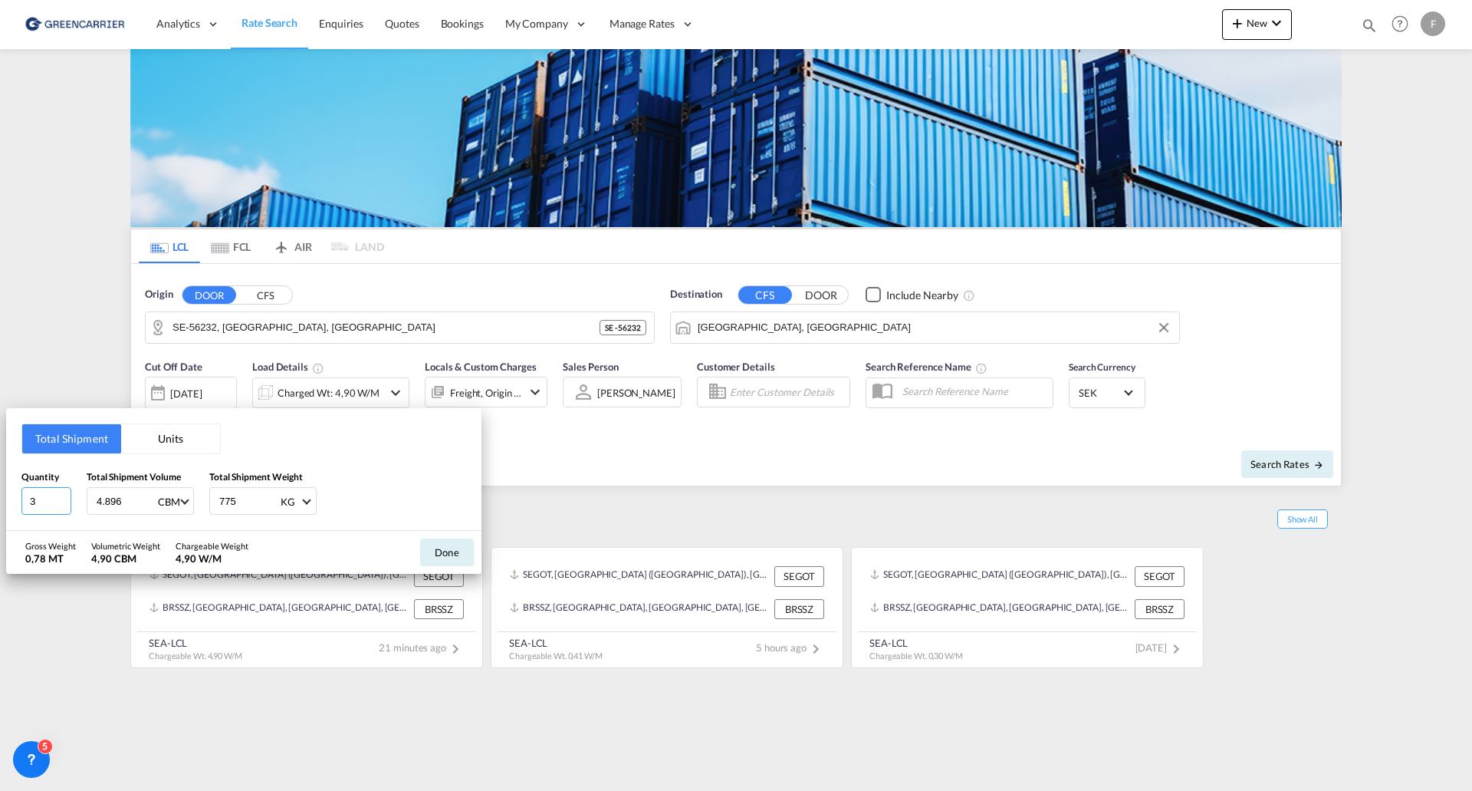
drag, startPoint x: 45, startPoint y: 498, endPoint x: -117, endPoint y: 473, distance: 163.8
click at [0, 473] on html "Analytics Reports Dashboard Rate Search Enquiries Quotes" at bounding box center [736, 395] width 1472 height 791
type input "6"
drag, startPoint x: 121, startPoint y: 497, endPoint x: 138, endPoint y: 502, distance: 17.5
click at [121, 497] on input "4.896" at bounding box center [125, 501] width 61 height 26
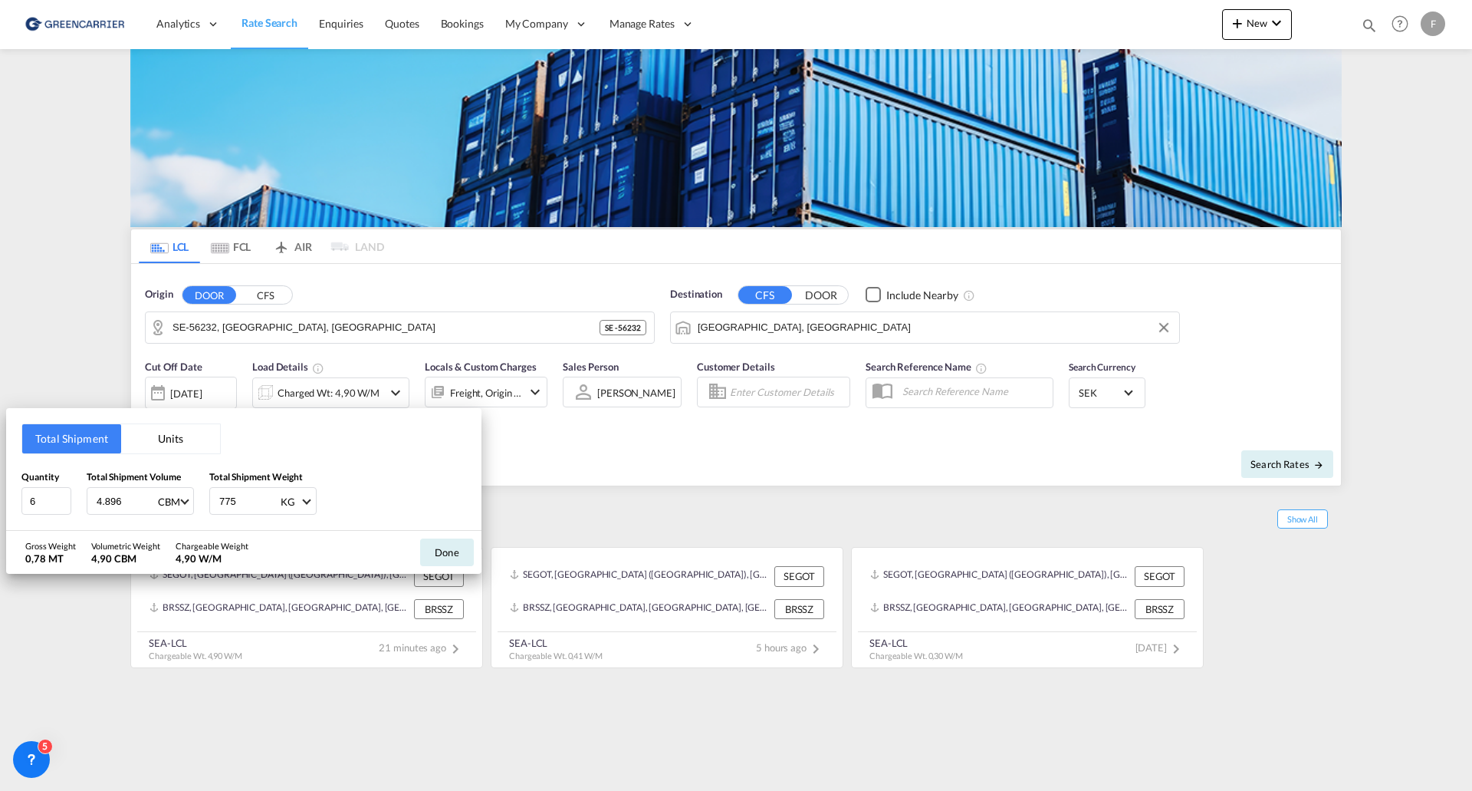
drag, startPoint x: 138, startPoint y: 502, endPoint x: -78, endPoint y: 515, distance: 216.7
click at [0, 515] on html "Analytics Reports Dashboard Rate Search Enquiries Quotes" at bounding box center [736, 395] width 1472 height 791
type input "7.796"
type input "3216.93"
click at [433, 557] on button "Done" at bounding box center [447, 552] width 54 height 28
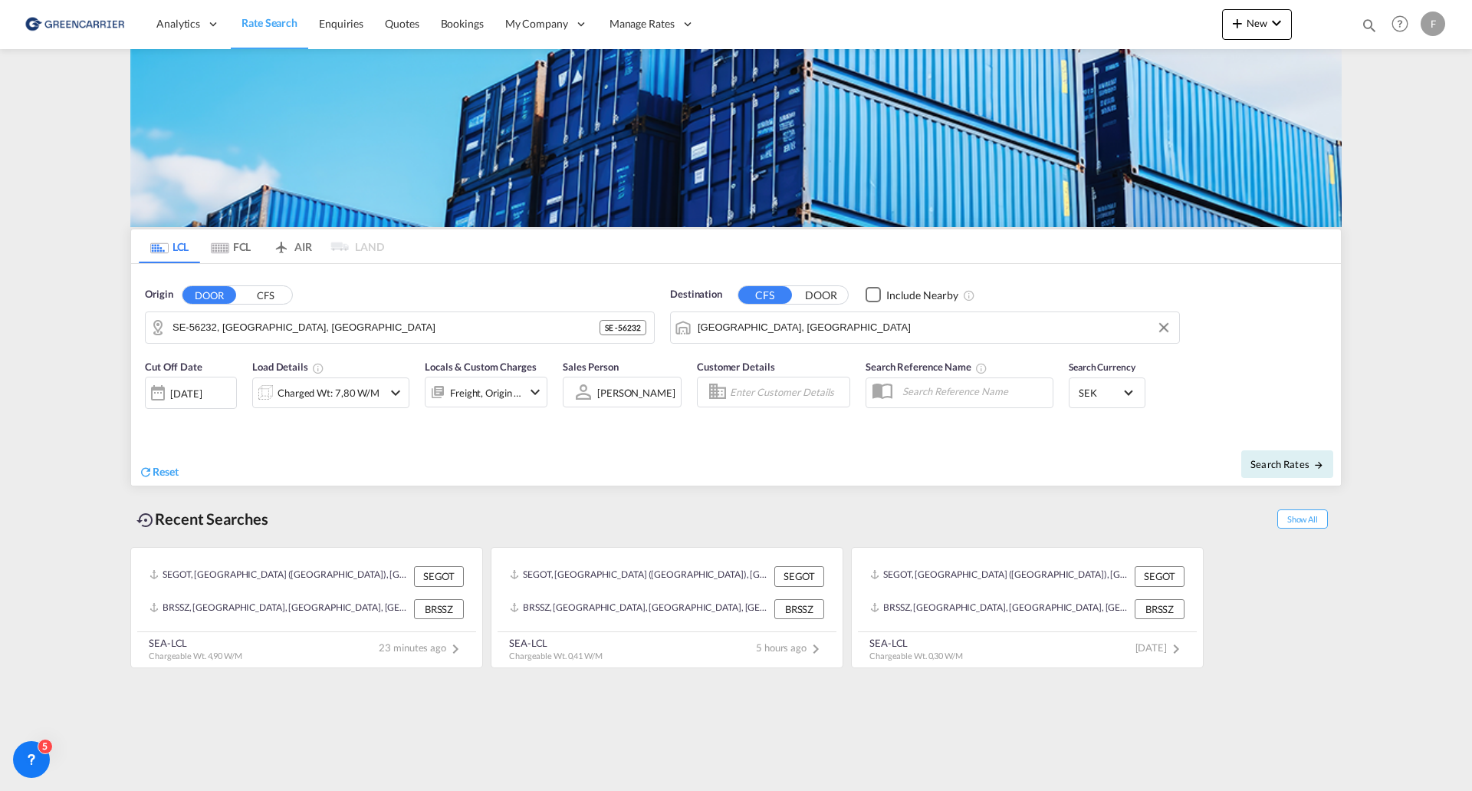
click at [926, 387] on input "text" at bounding box center [974, 391] width 158 height 23
click at [795, 396] on input "Enter Customer Details" at bounding box center [787, 391] width 115 height 23
type input "f"
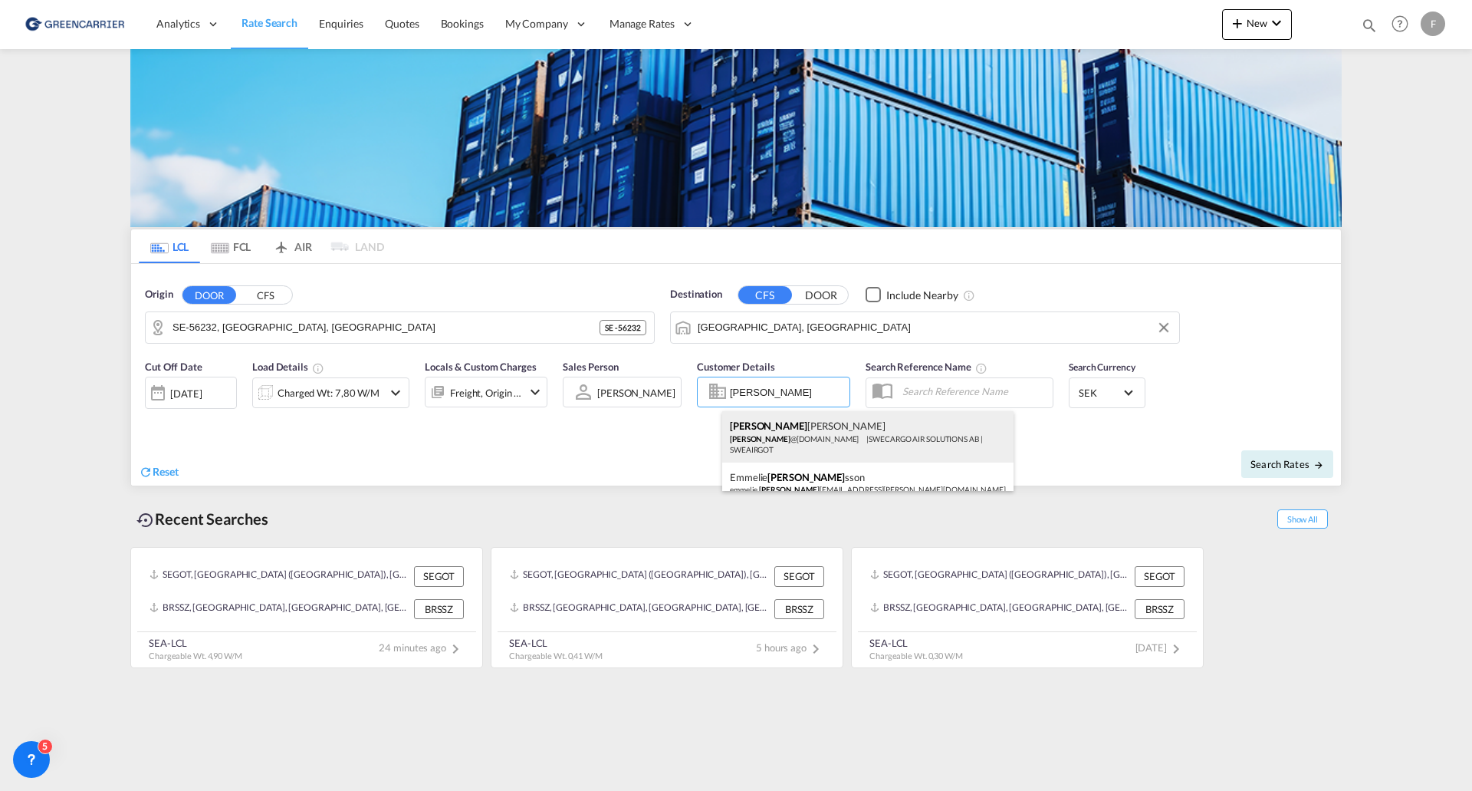
click at [802, 436] on div "[PERSON_NAME] @[DOMAIN_NAME] | SWECARGO AIR SOLUTIONS AB | SWEAIRGOT" at bounding box center [867, 436] width 291 height 51
type input "SWECARGO AIR SOLUTIONS AB, [PERSON_NAME], [PERSON_NAME][EMAIL_ADDRESS][DOMAIN_N…"
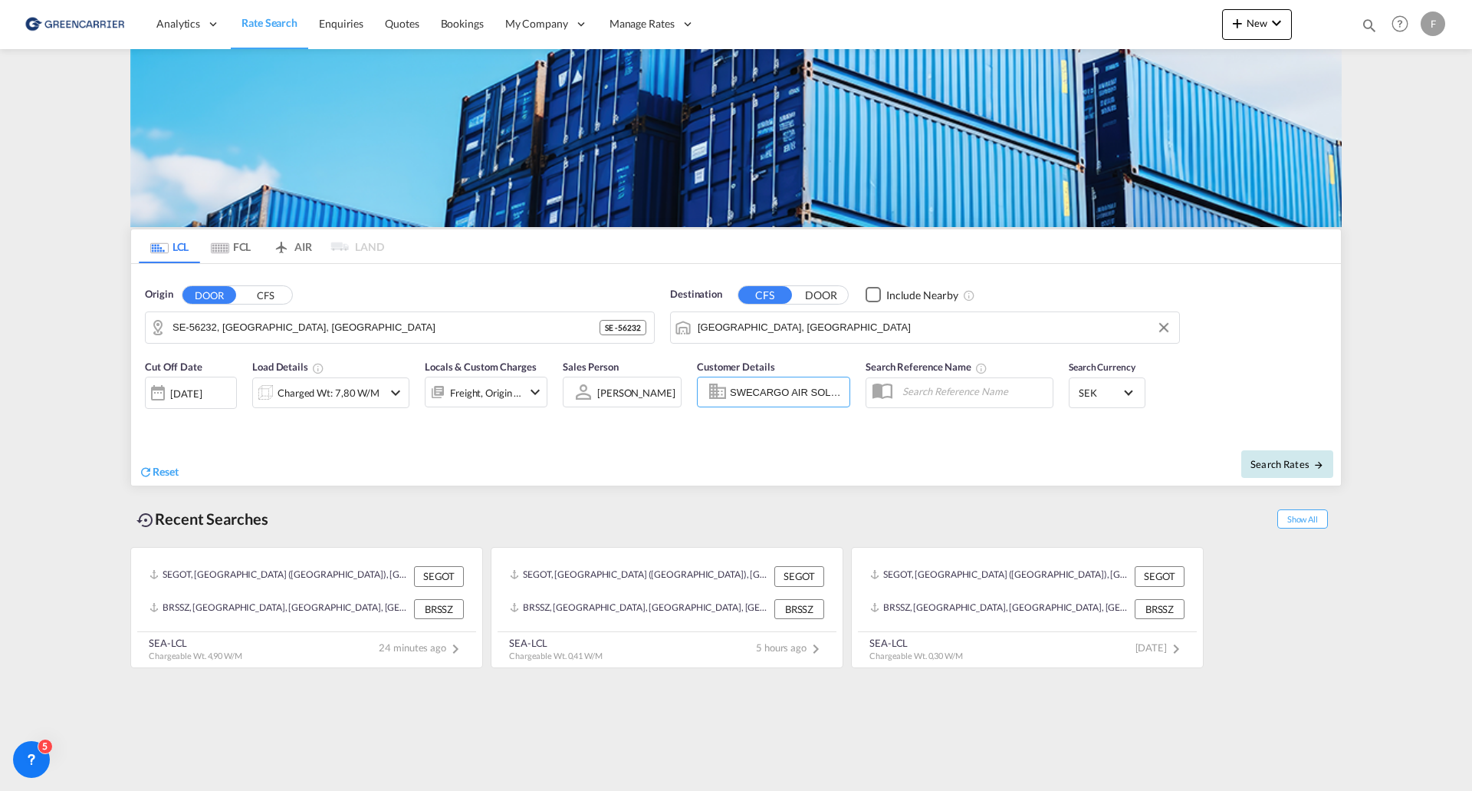
click at [1293, 469] on span "Search Rates" at bounding box center [1288, 464] width 74 height 12
type input "56232 to SARUH / [DATE]"
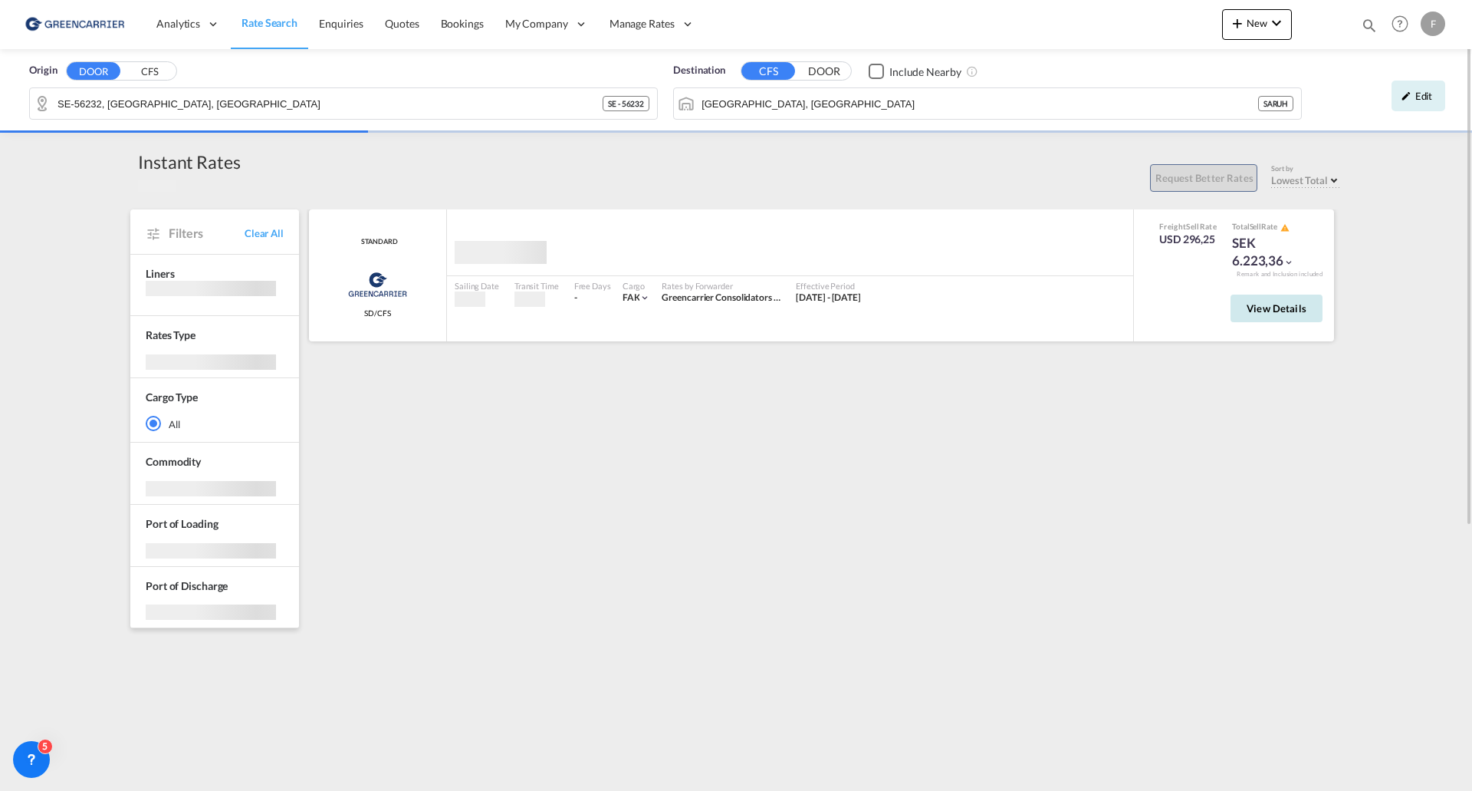
click at [1265, 314] on span "View Details" at bounding box center [1277, 308] width 60 height 12
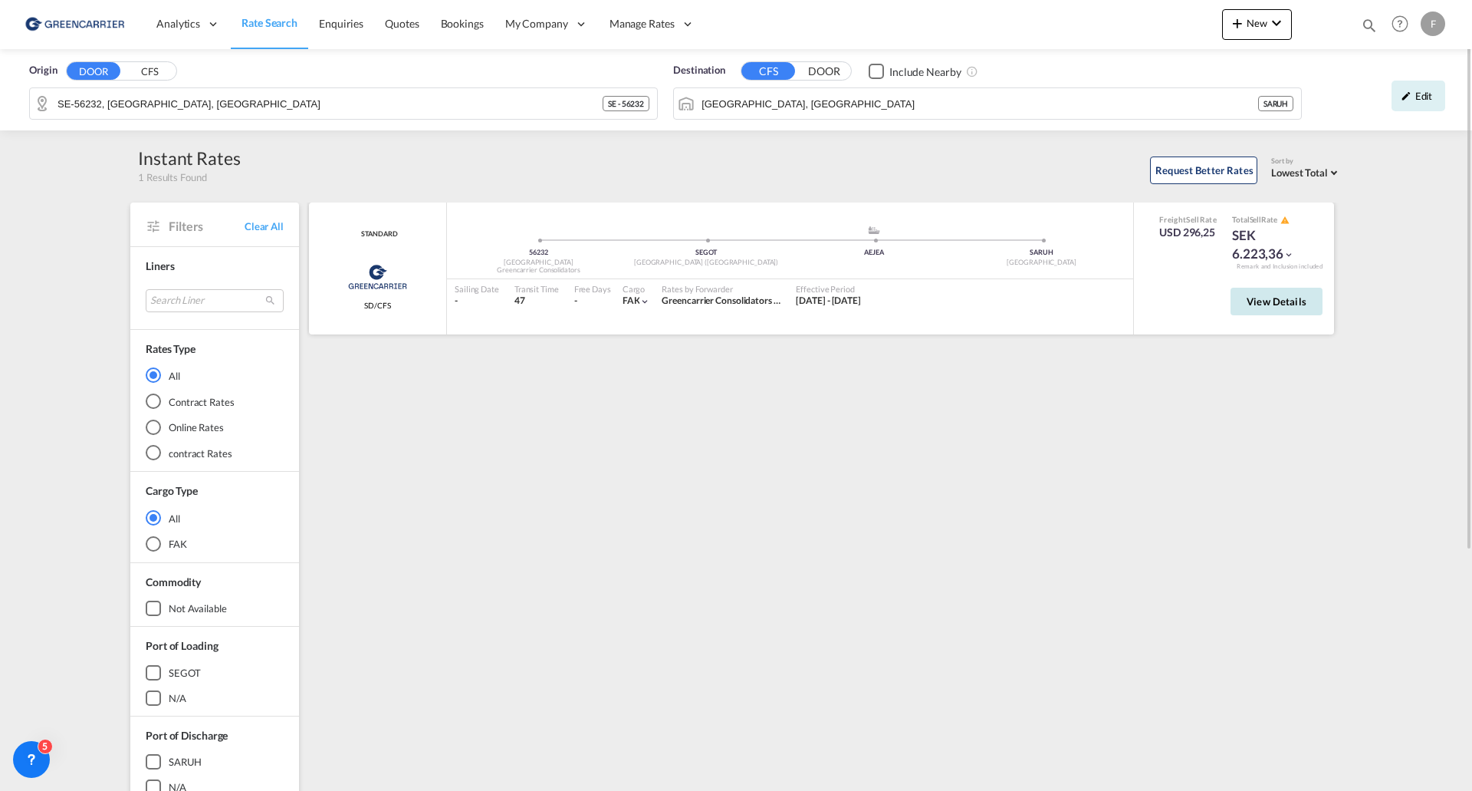
click at [1278, 304] on span "View Details" at bounding box center [1277, 301] width 60 height 12
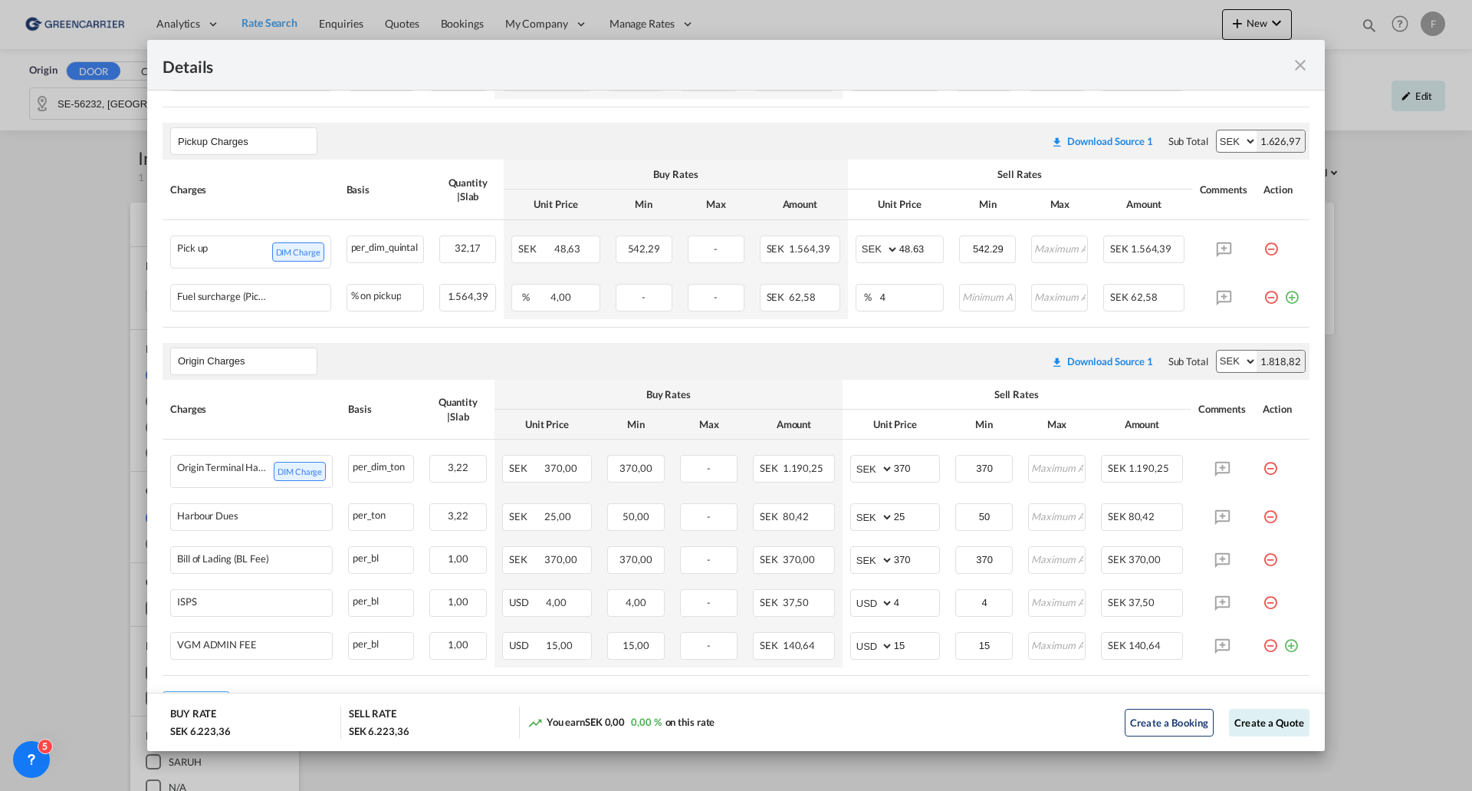
scroll to position [591, 0]
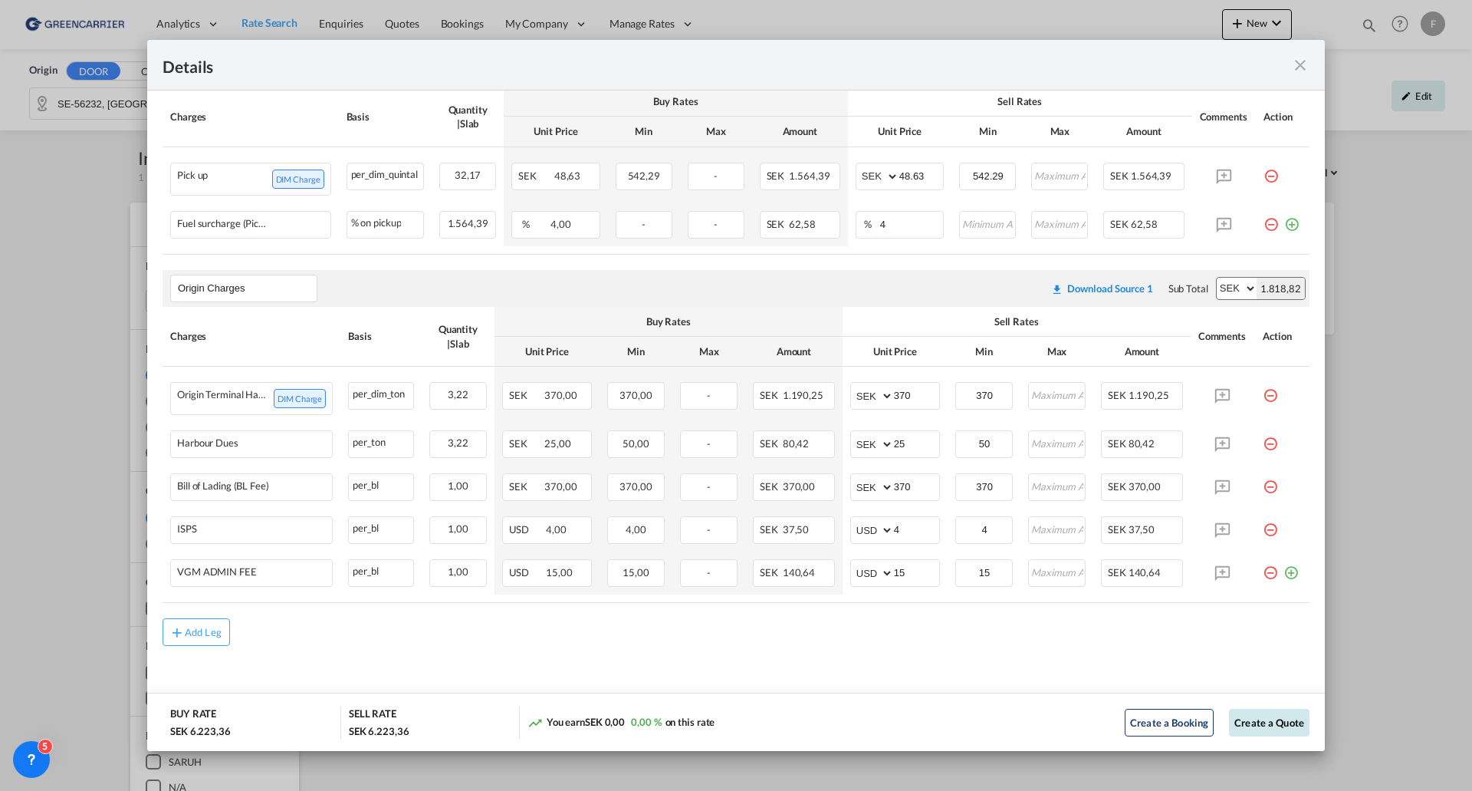
click at [1255, 719] on button "Create a Quote" at bounding box center [1269, 723] width 81 height 28
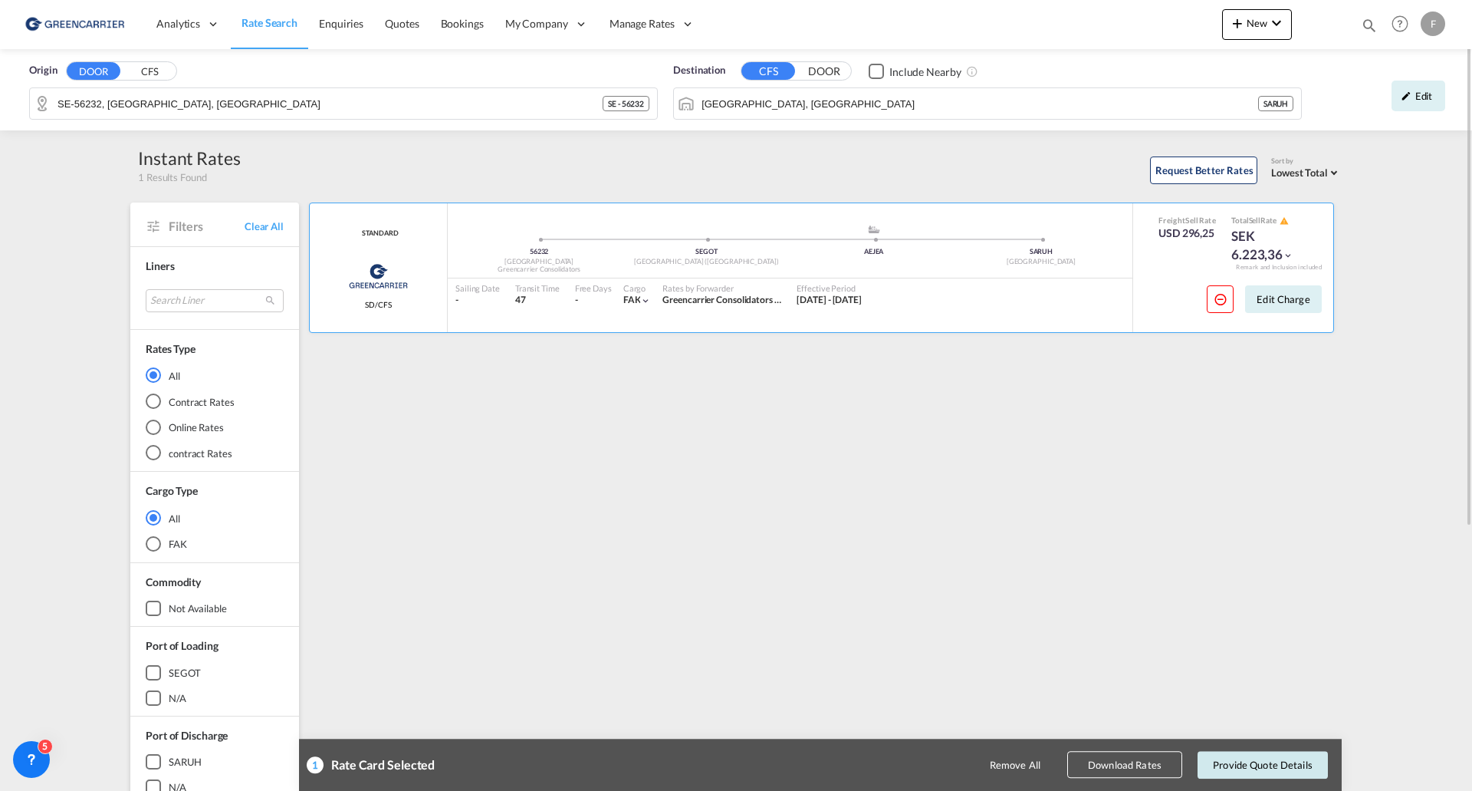
click at [1269, 766] on button "Provide Quote Details" at bounding box center [1263, 765] width 130 height 28
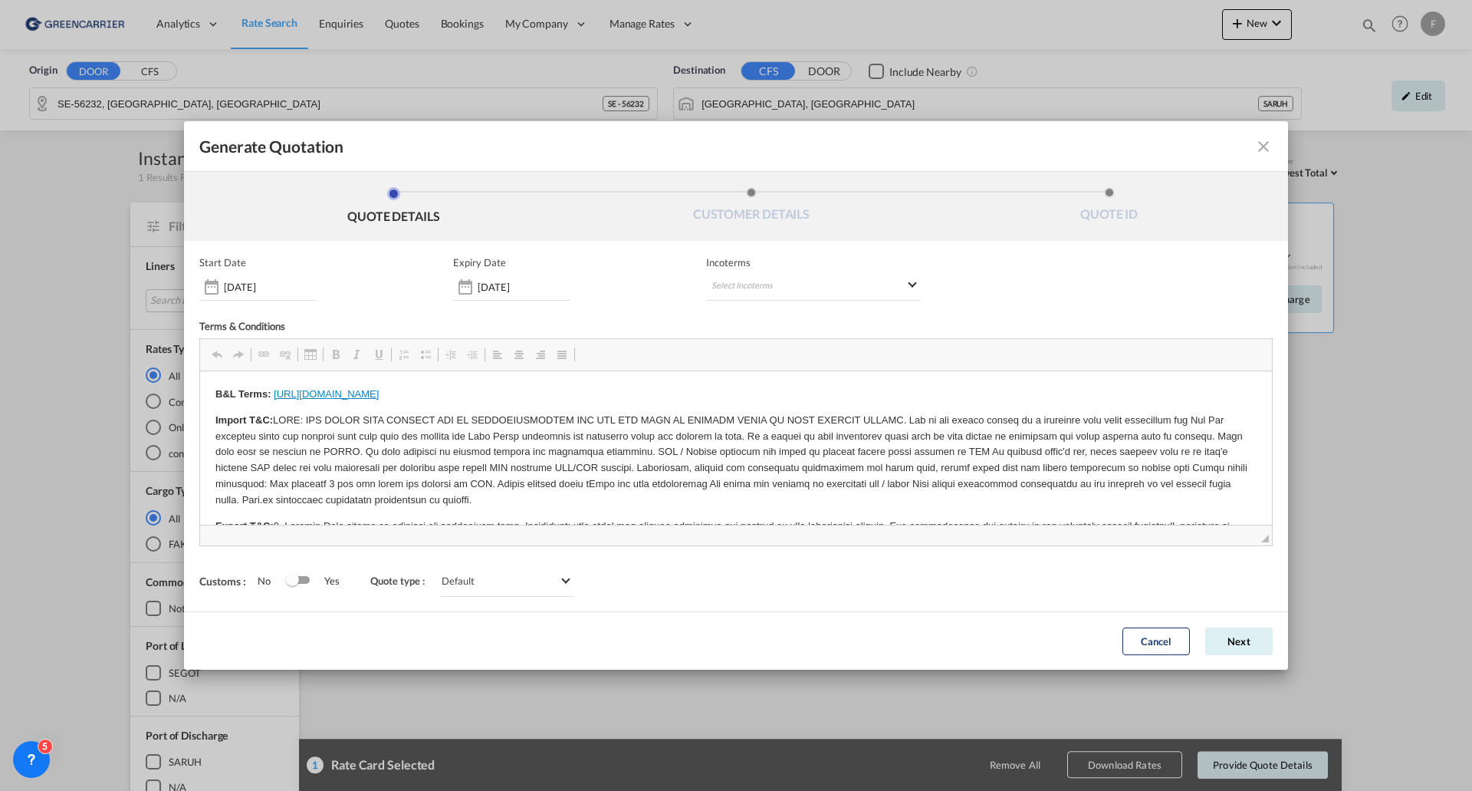
scroll to position [0, 0]
click at [818, 296] on md-select "Select Incoterms EXW - import Ex Works CIF - import Cost,Insurance and Freight …" at bounding box center [813, 287] width 215 height 28
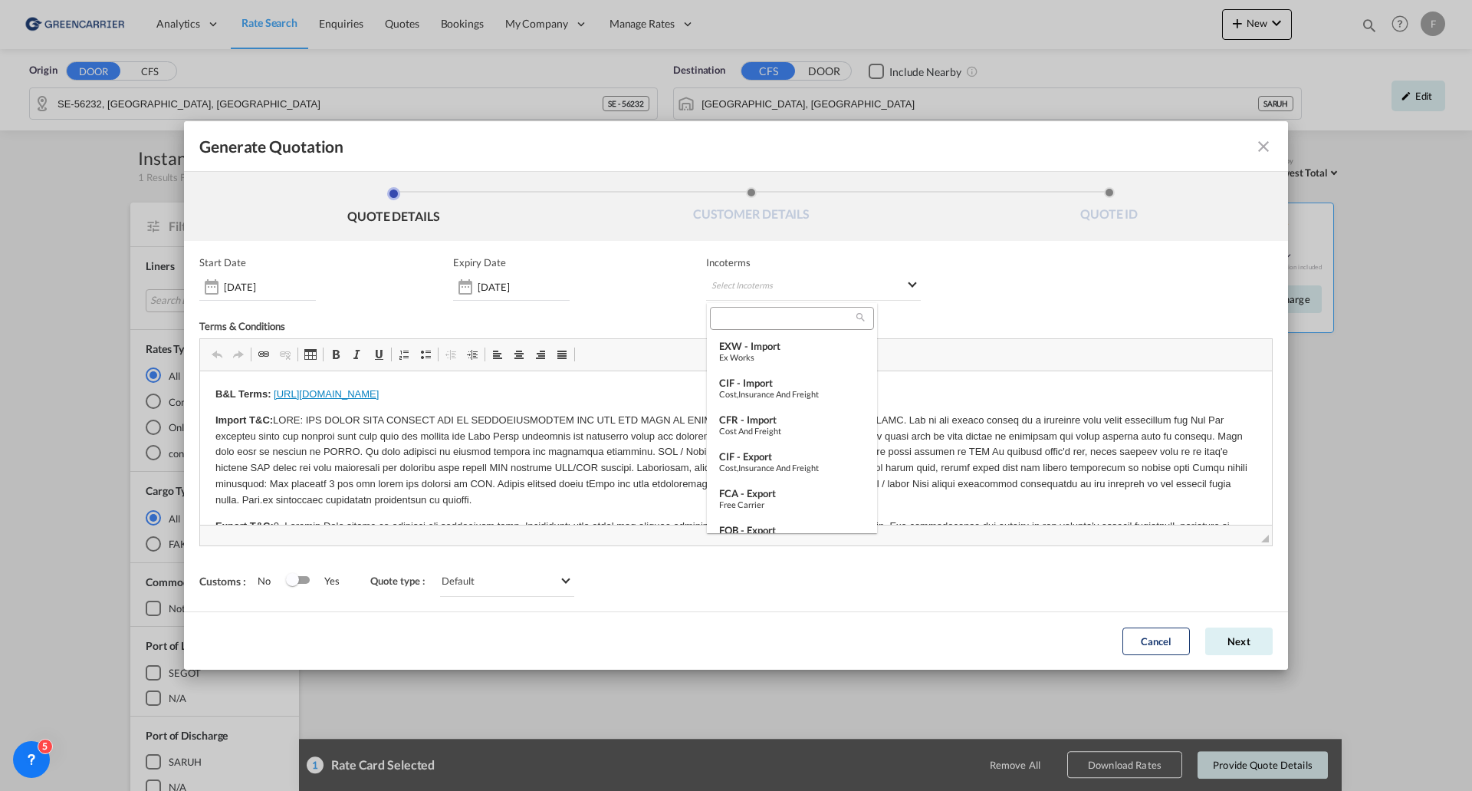
click at [787, 314] on input "search" at bounding box center [786, 318] width 142 height 14
type input "exw"
type md-option "[object Object]"
click at [776, 317] on input "exw" at bounding box center [786, 318] width 142 height 14
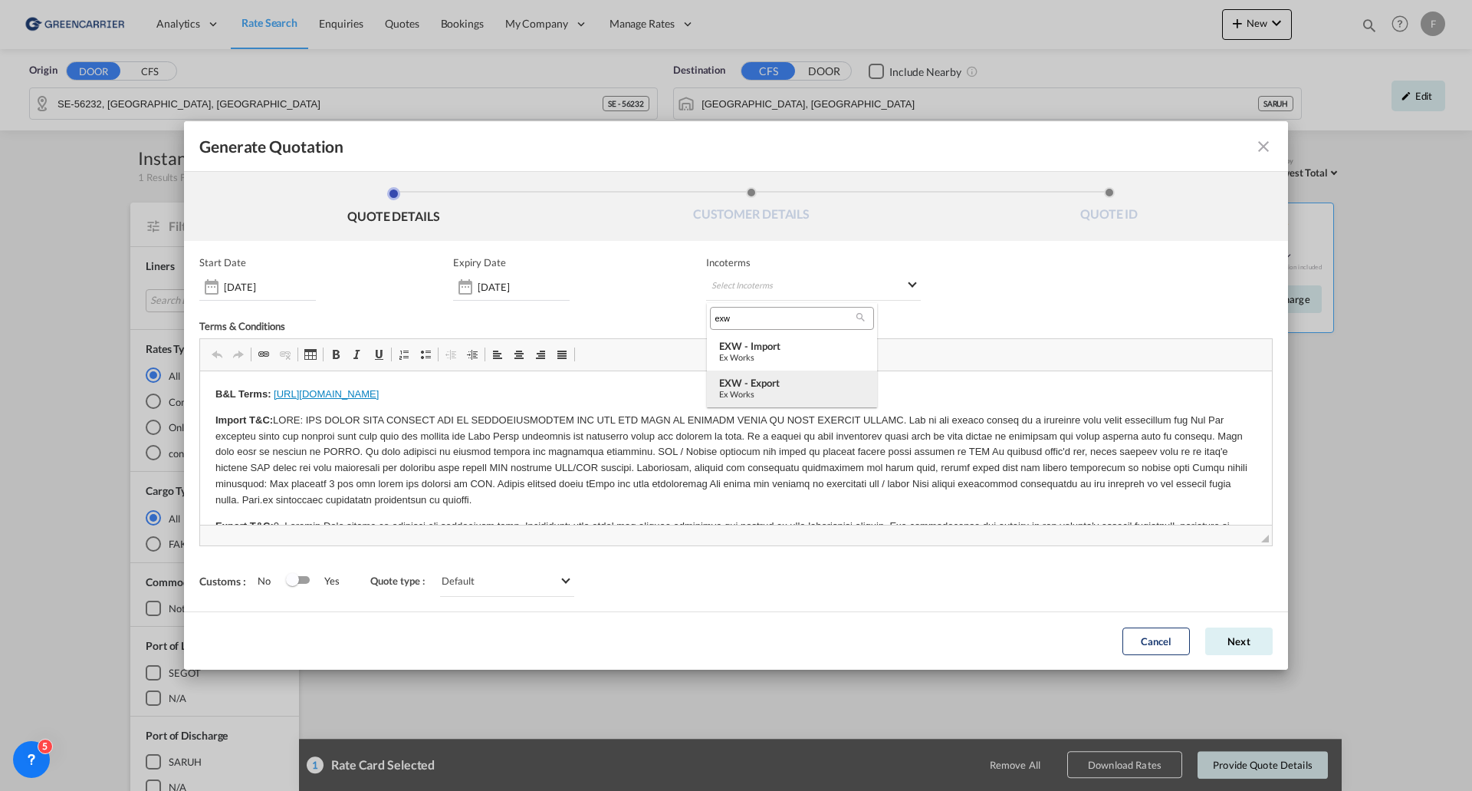
click at [762, 387] on div "EXW - export" at bounding box center [792, 383] width 146 height 12
click at [1245, 644] on button "Next" at bounding box center [1239, 641] width 67 height 28
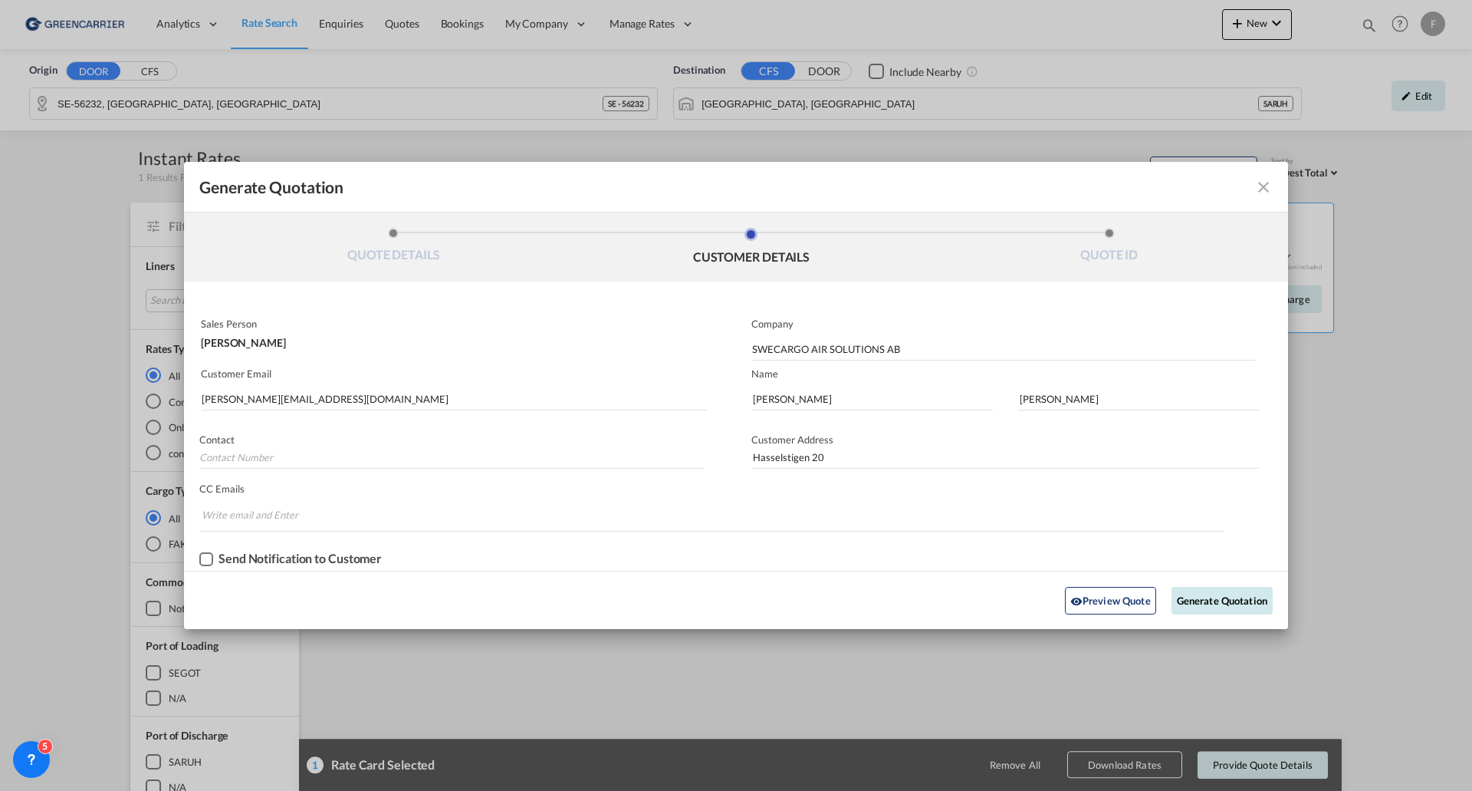
click at [1212, 600] on button "Generate Quotation" at bounding box center [1222, 601] width 101 height 28
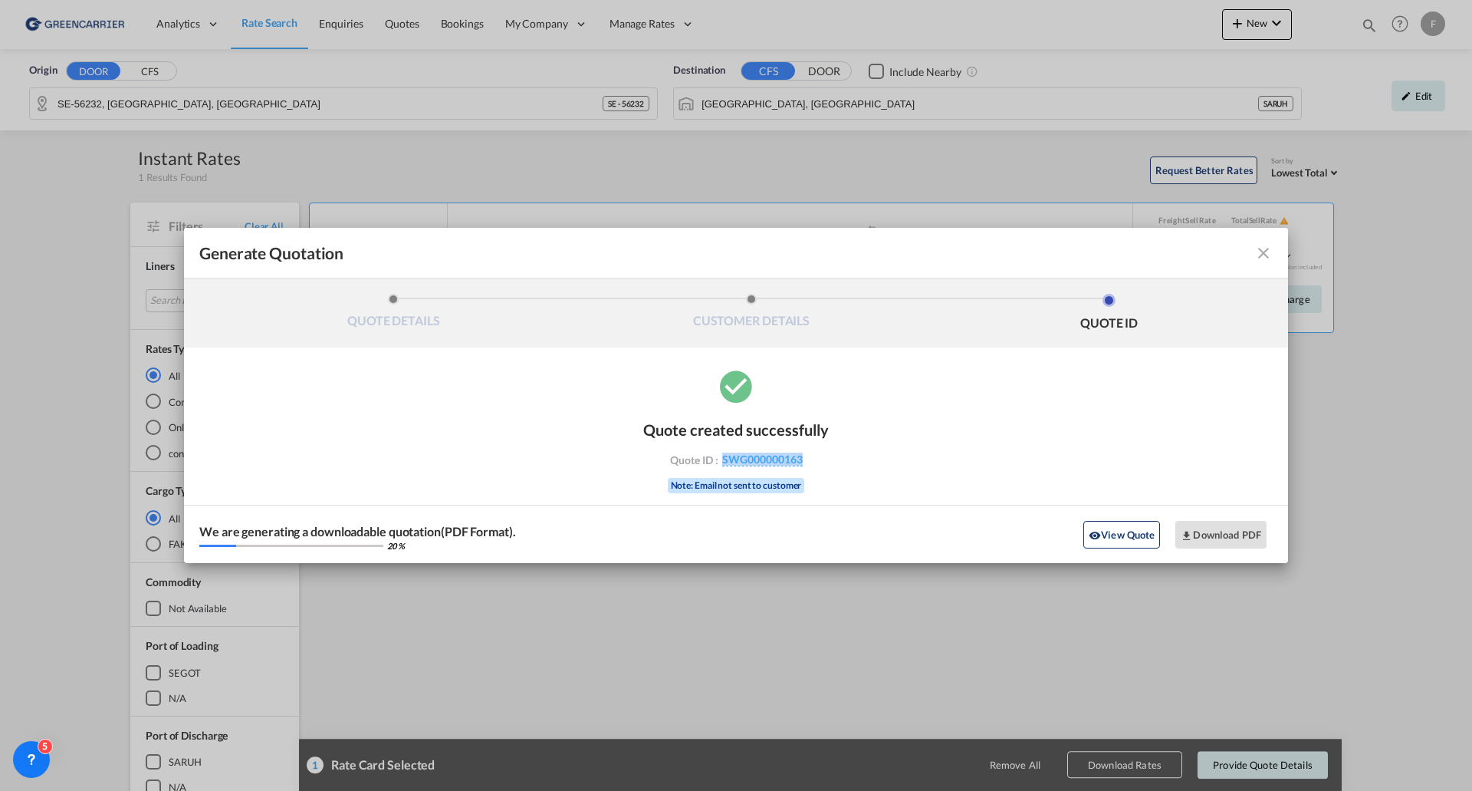
drag, startPoint x: 818, startPoint y: 455, endPoint x: 721, endPoint y: 462, distance: 97.6
click at [721, 462] on div "Quote ID : SWG000000163" at bounding box center [736, 459] width 178 height 14
copy span "SWG000000163"
click at [1216, 536] on button "Download PDF" at bounding box center [1221, 535] width 91 height 28
